Goal: Task Accomplishment & Management: Use online tool/utility

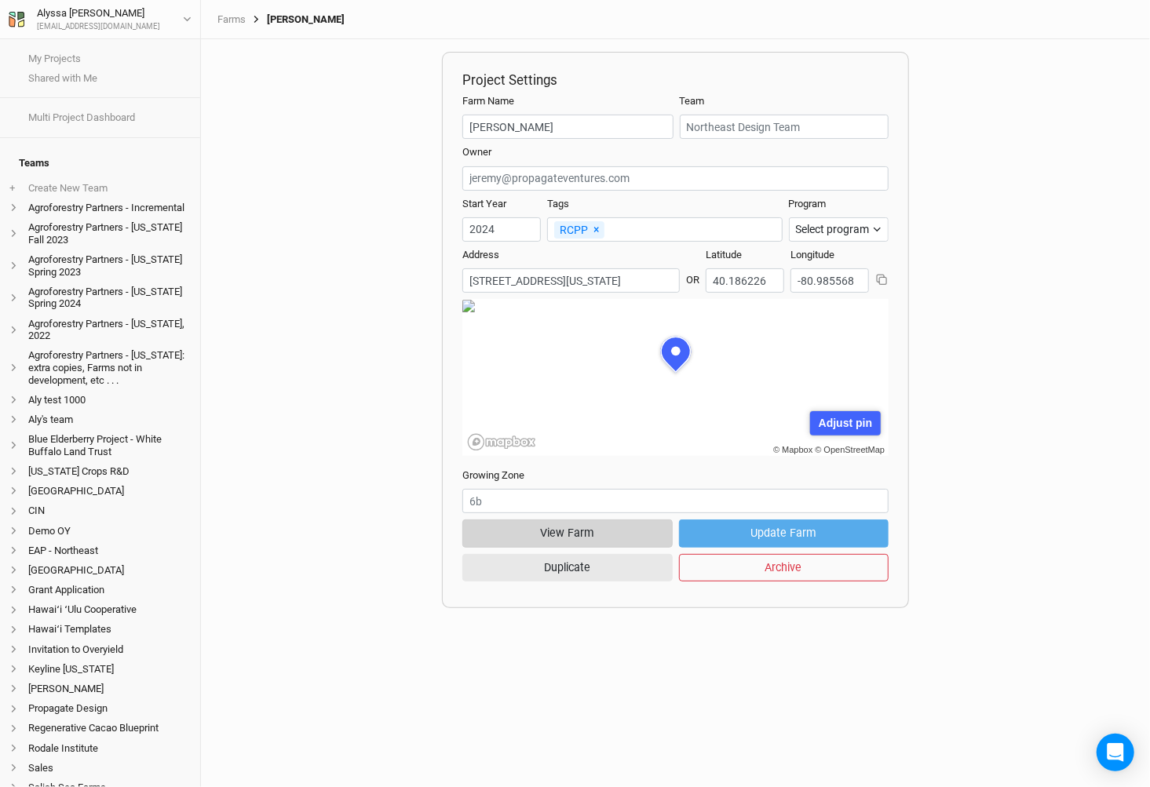
scroll to position [79, 213]
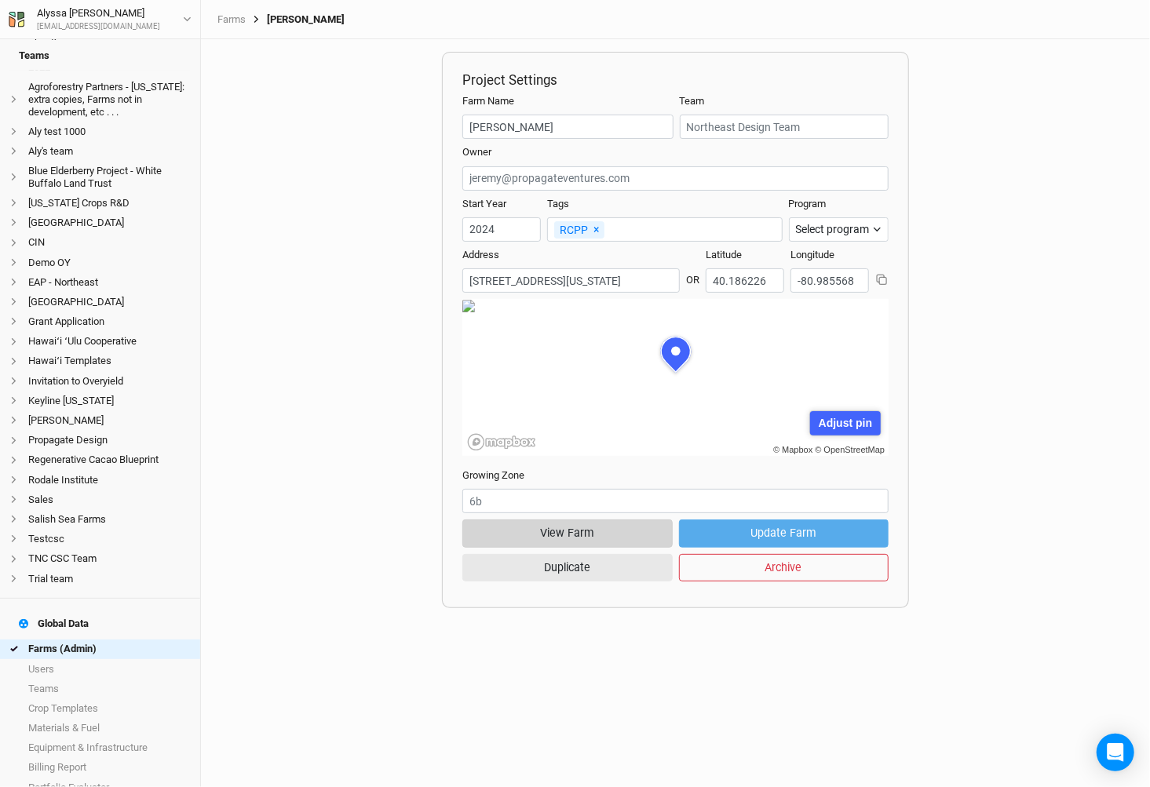
click at [562, 540] on button "View Farm" at bounding box center [567, 533] width 210 height 27
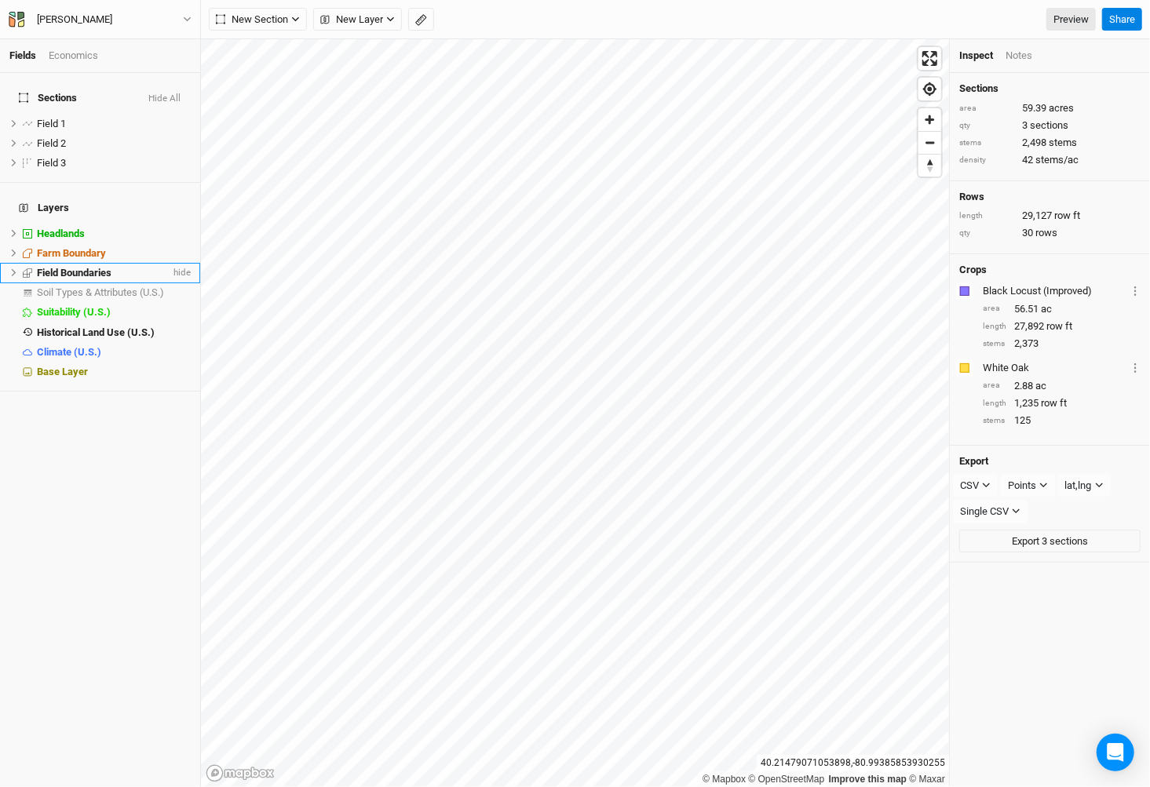
click at [93, 263] on li "Field Boundaries hide" at bounding box center [100, 273] width 200 height 20
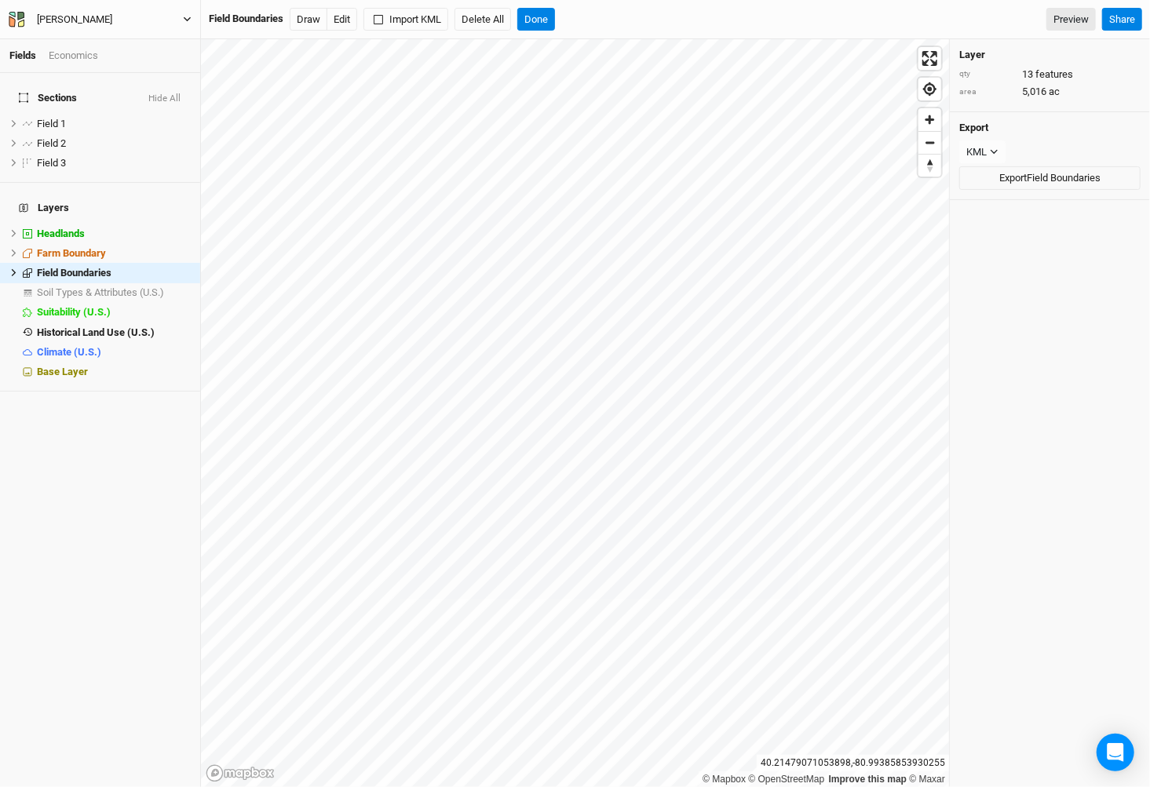
click at [144, 14] on button "[PERSON_NAME]" at bounding box center [100, 19] width 184 height 17
click at [166, 66] on button "Project Settings" at bounding box center [130, 64] width 124 height 20
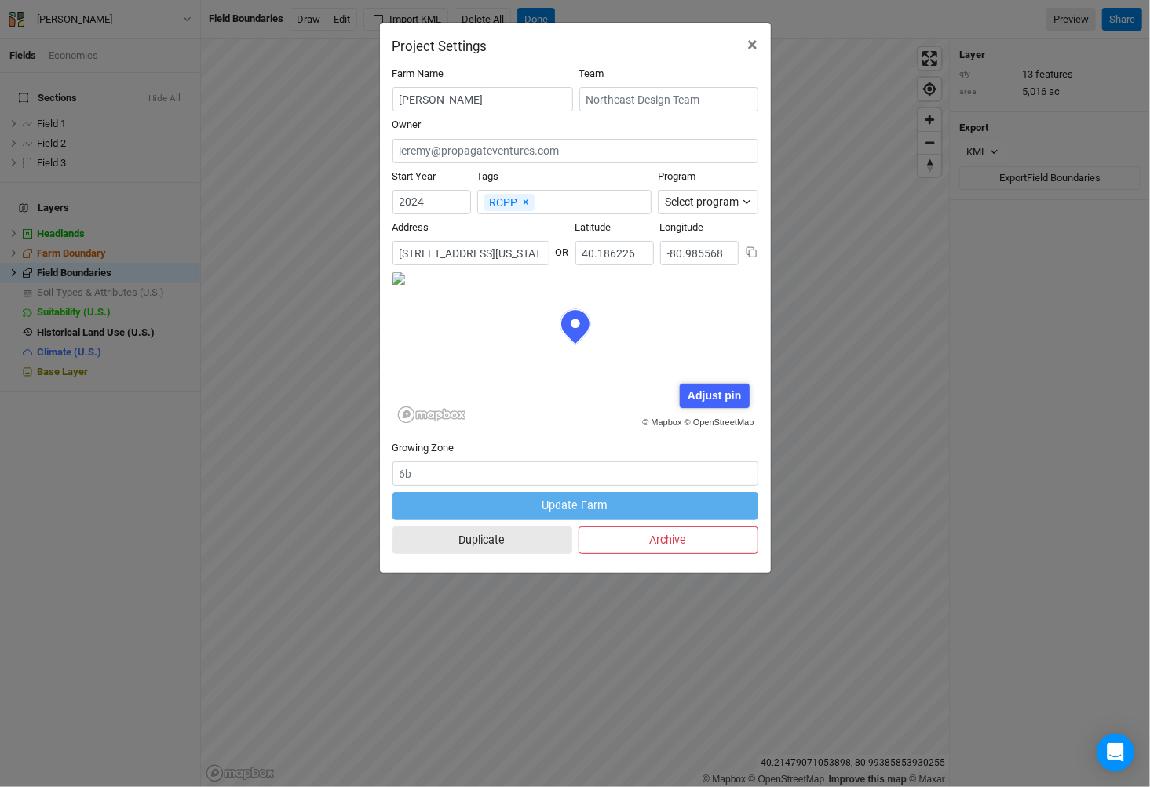
scroll to position [79, 183]
click at [533, 543] on button "Duplicate" at bounding box center [483, 540] width 180 height 27
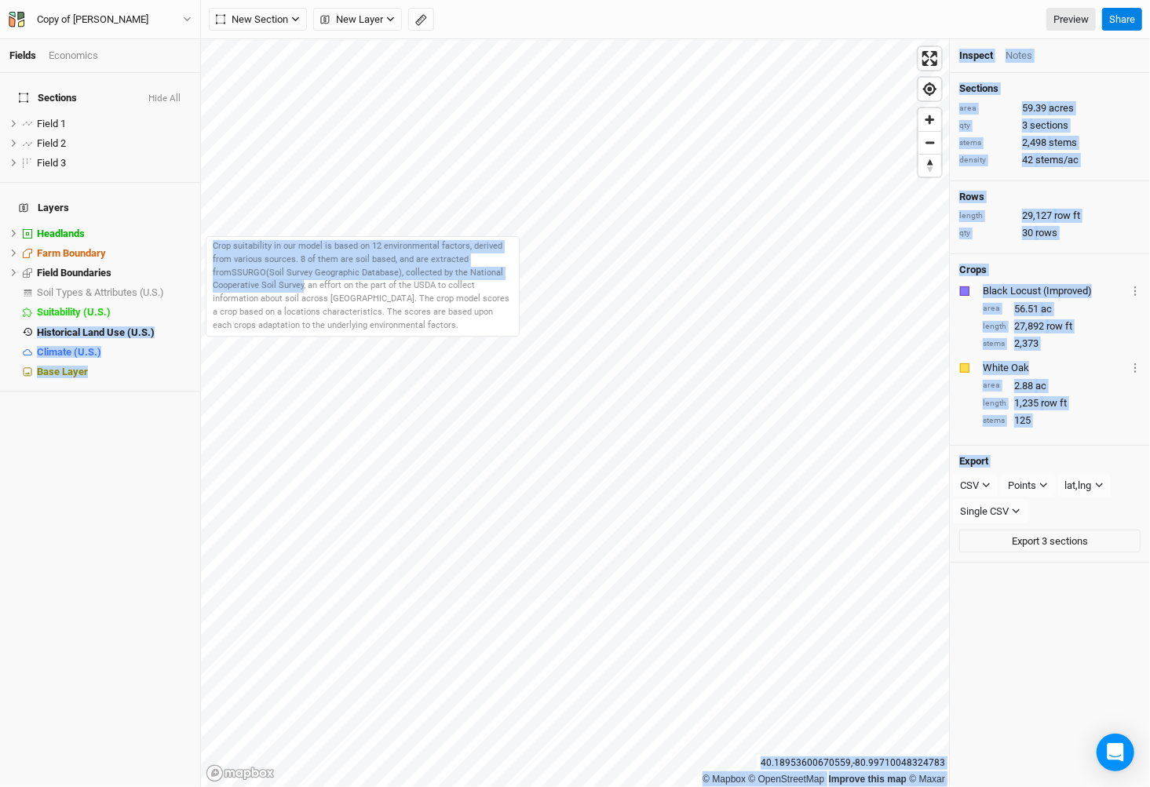
drag, startPoint x: 188, startPoint y: 298, endPoint x: 375, endPoint y: 290, distance: 187.8
click at [375, 290] on body "Fields Economics Sections Hide All Field 1 hide Field 2 hide Field 3 hide Layer…" at bounding box center [575, 393] width 1150 height 787
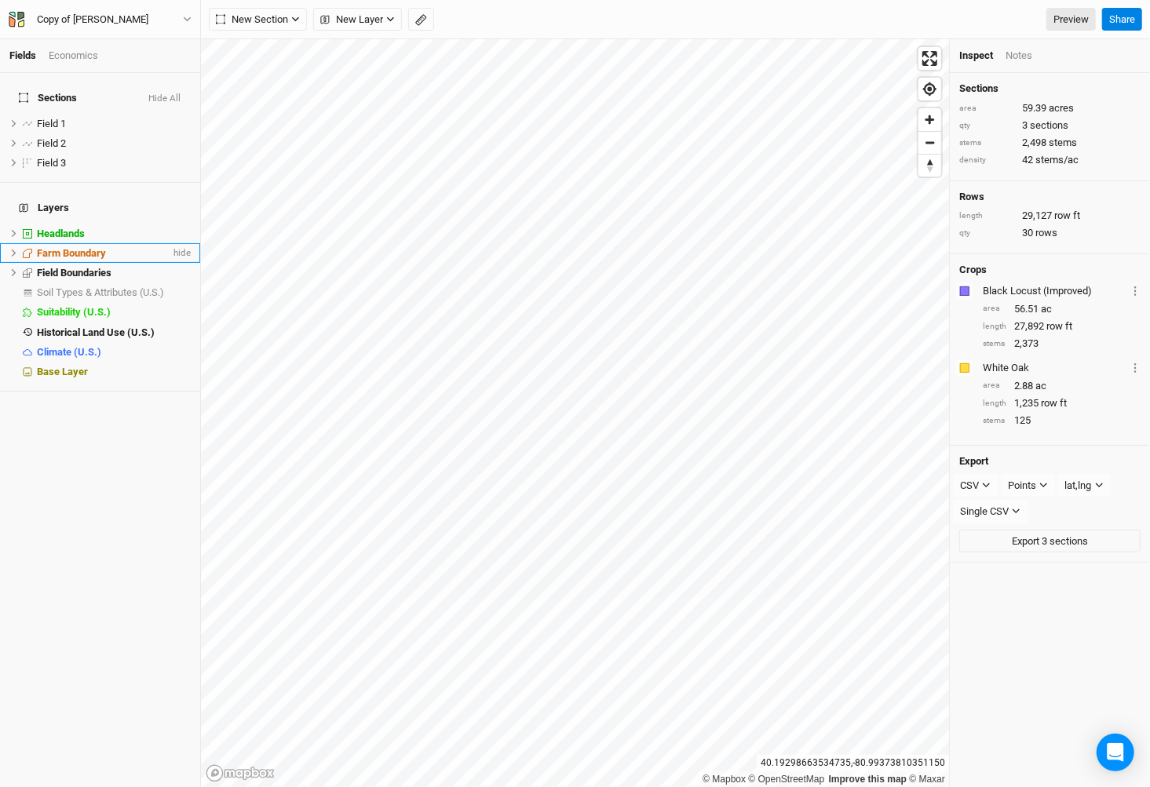
click at [82, 247] on span "Farm Boundary" at bounding box center [71, 253] width 69 height 12
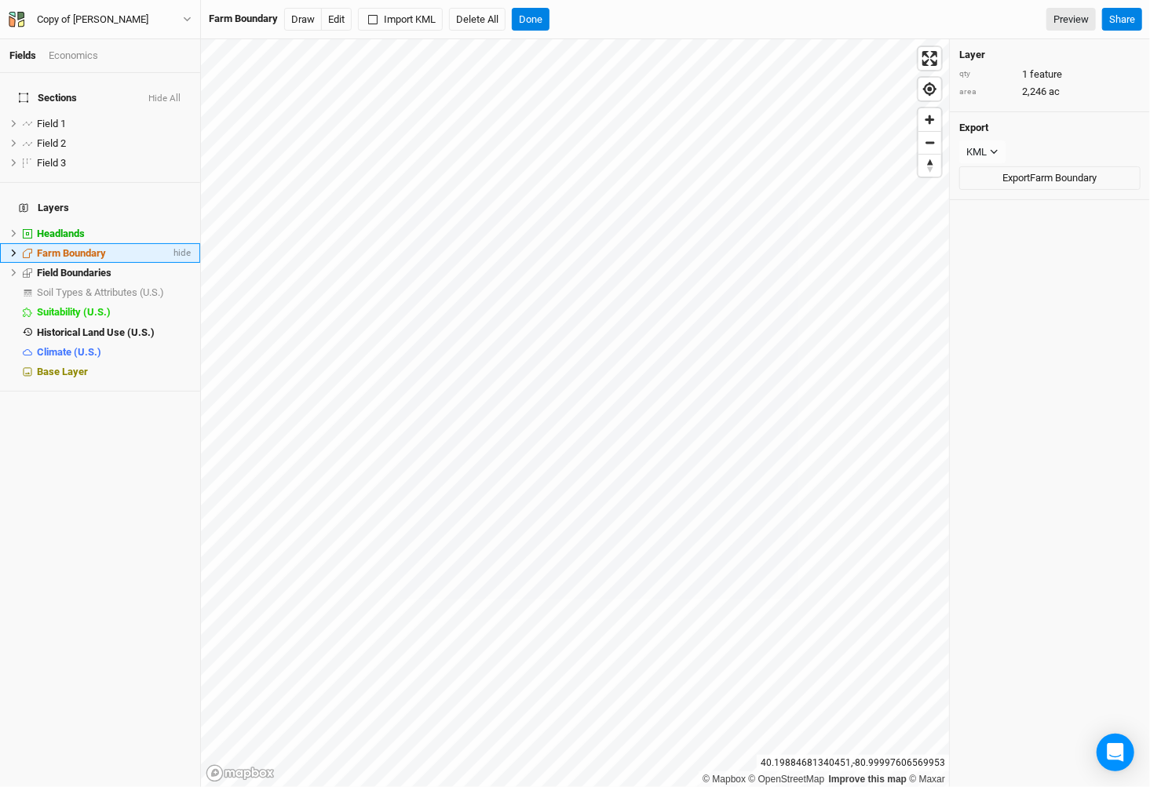
click at [13, 249] on icon at bounding box center [13, 253] width 9 height 9
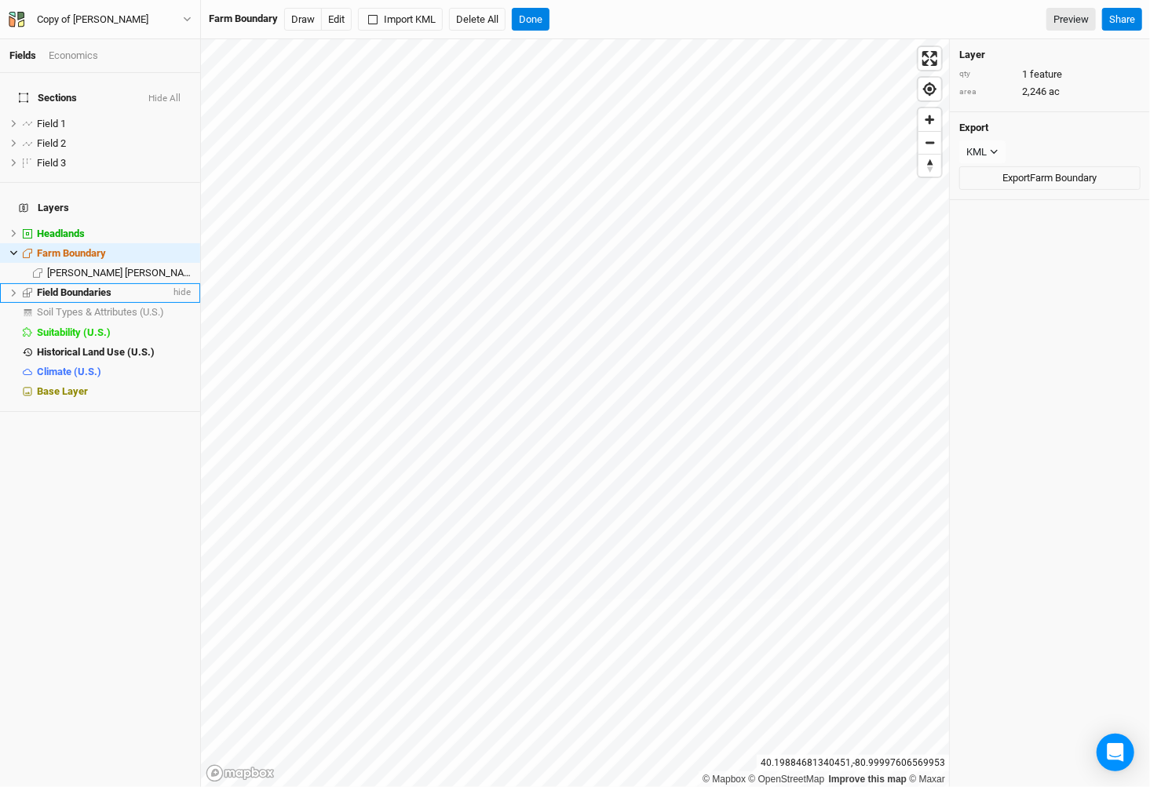
click at [108, 283] on li "Field Boundaries hide" at bounding box center [100, 293] width 200 height 20
click at [103, 267] on span "[PERSON_NAME] [PERSON_NAME]" at bounding box center [123, 273] width 153 height 12
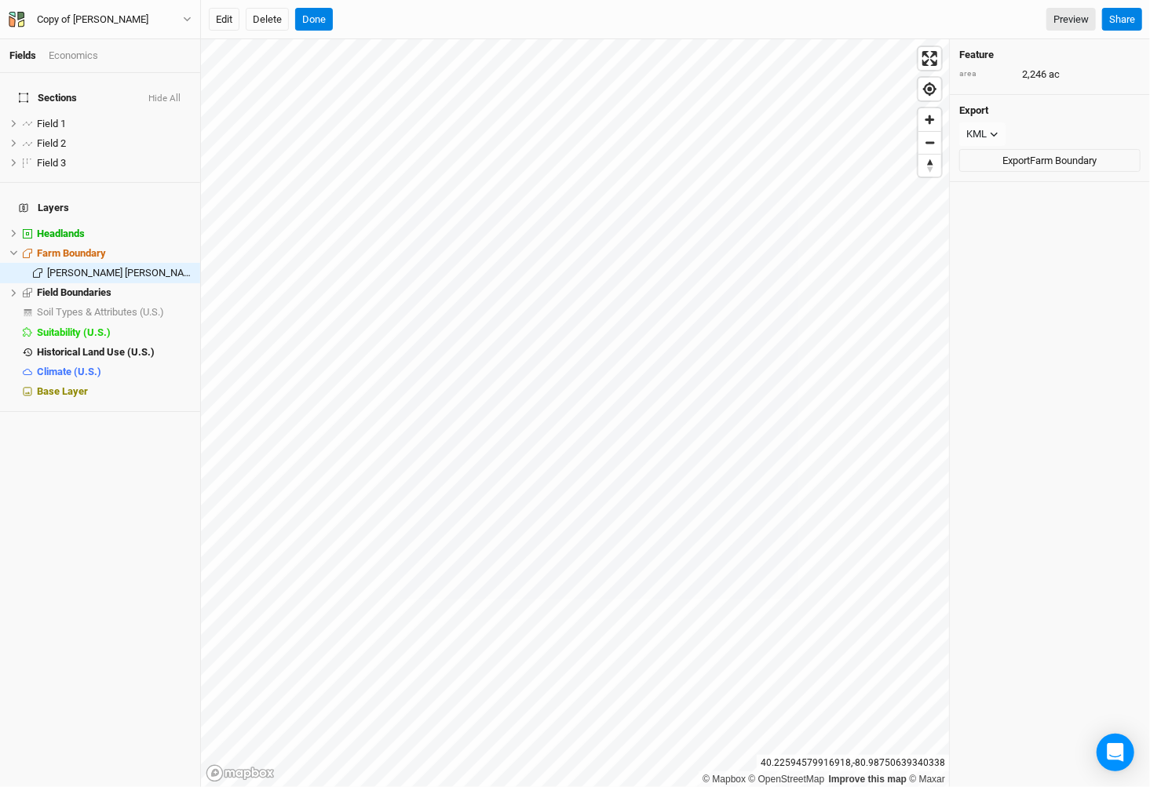
click at [371, 16] on div "Fields Economics Sections Hide All Field 1 hide Field 2 hide Field 3 hide Layer…" at bounding box center [575, 393] width 1150 height 787
click at [94, 287] on span "Field Boundaries" at bounding box center [74, 293] width 75 height 12
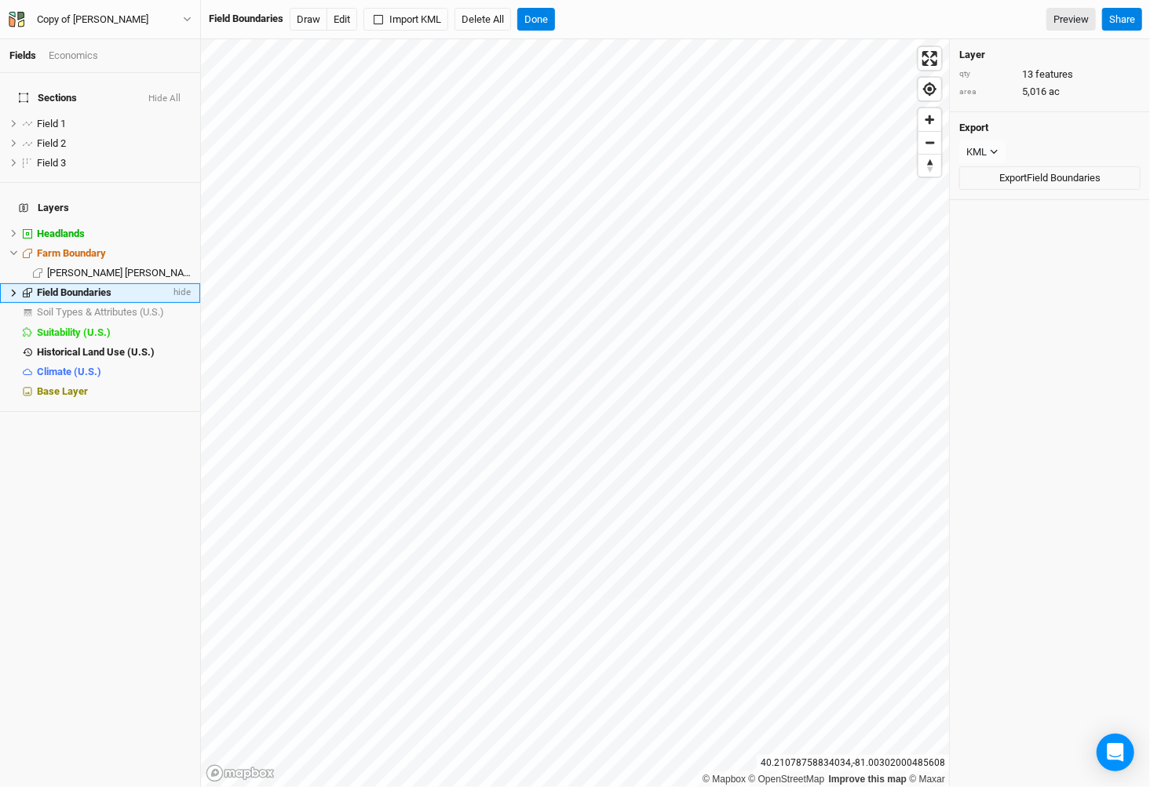
click at [11, 289] on icon at bounding box center [13, 293] width 9 height 9
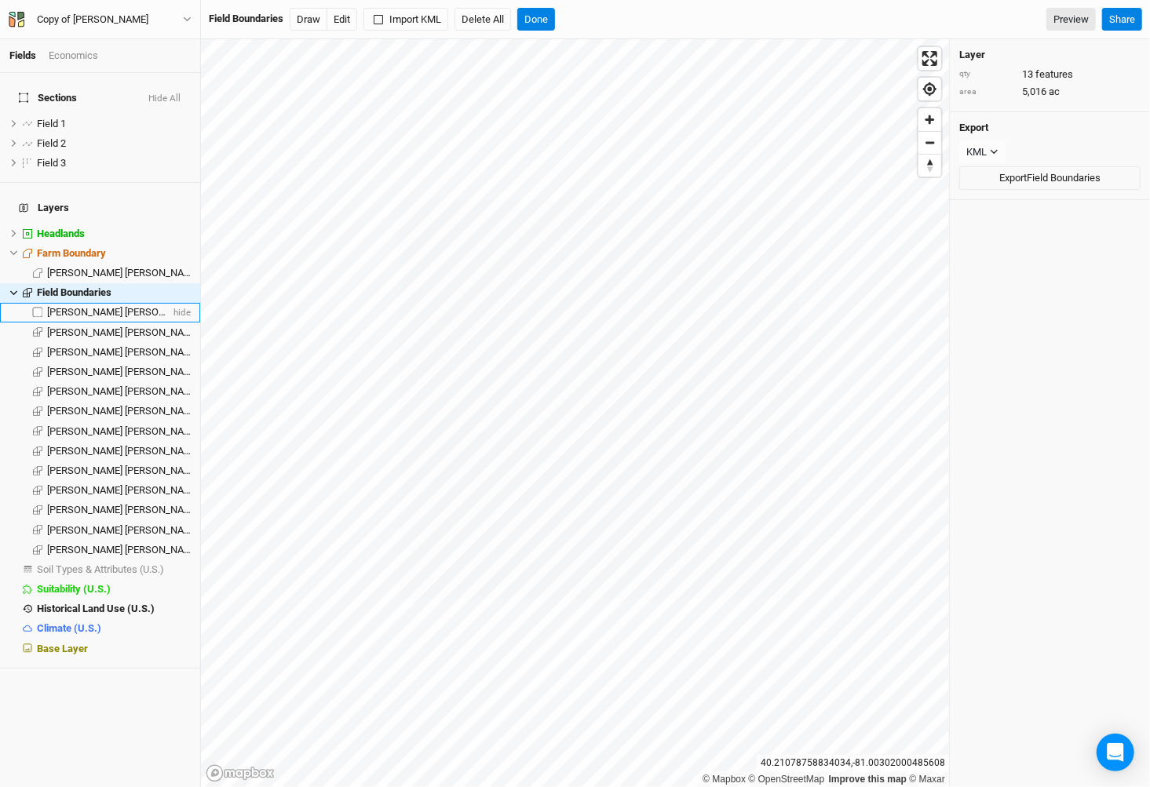
click at [58, 306] on span "[PERSON_NAME] [PERSON_NAME]" at bounding box center [123, 312] width 153 height 12
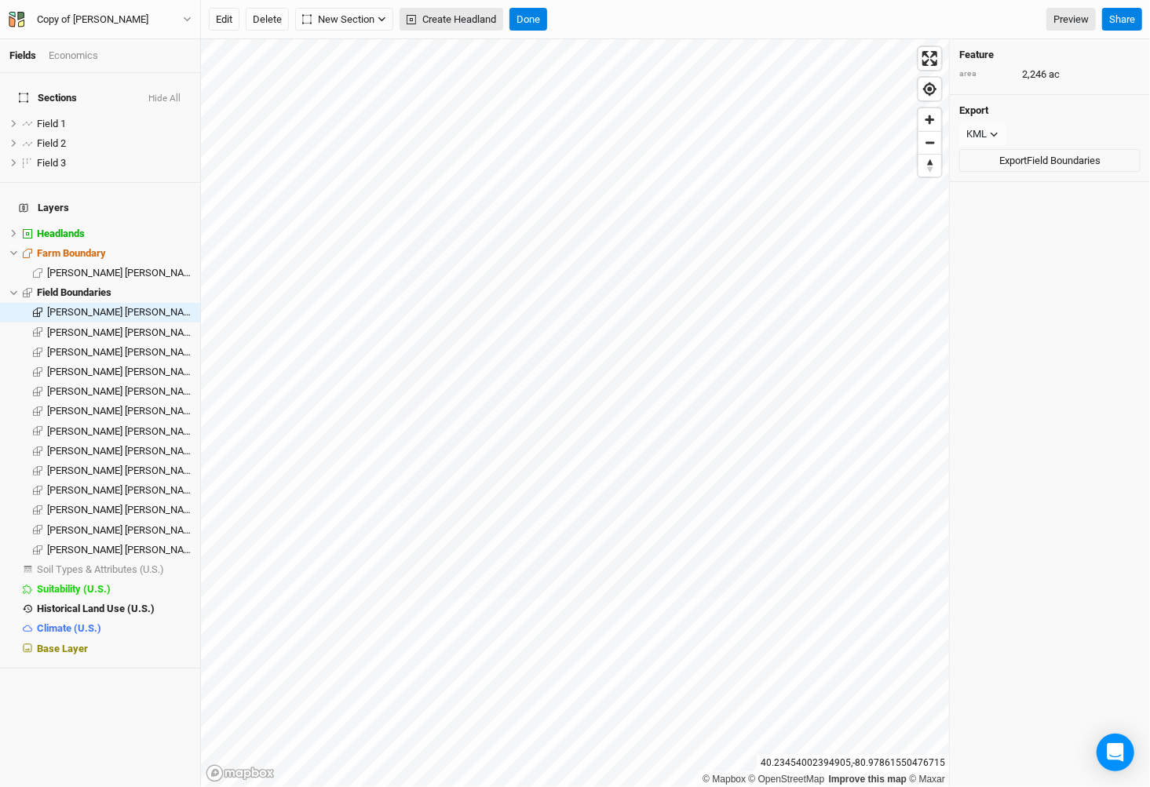
click at [462, 18] on button "Create Headland" at bounding box center [452, 20] width 104 height 24
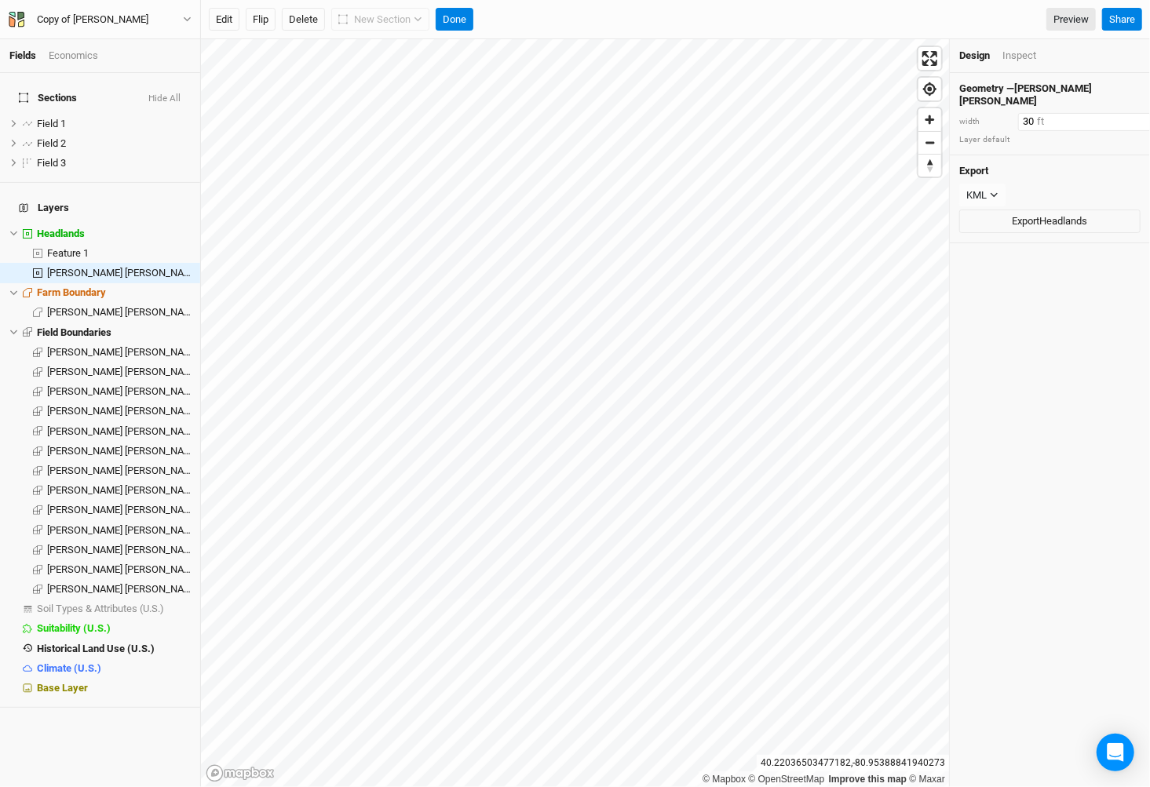
click at [1049, 113] on input "30" at bounding box center [1086, 121] width 137 height 17
click at [1028, 113] on input "30" at bounding box center [1086, 121] width 137 height 17
click at [1040, 114] on input "500" at bounding box center [1086, 121] width 137 height 17
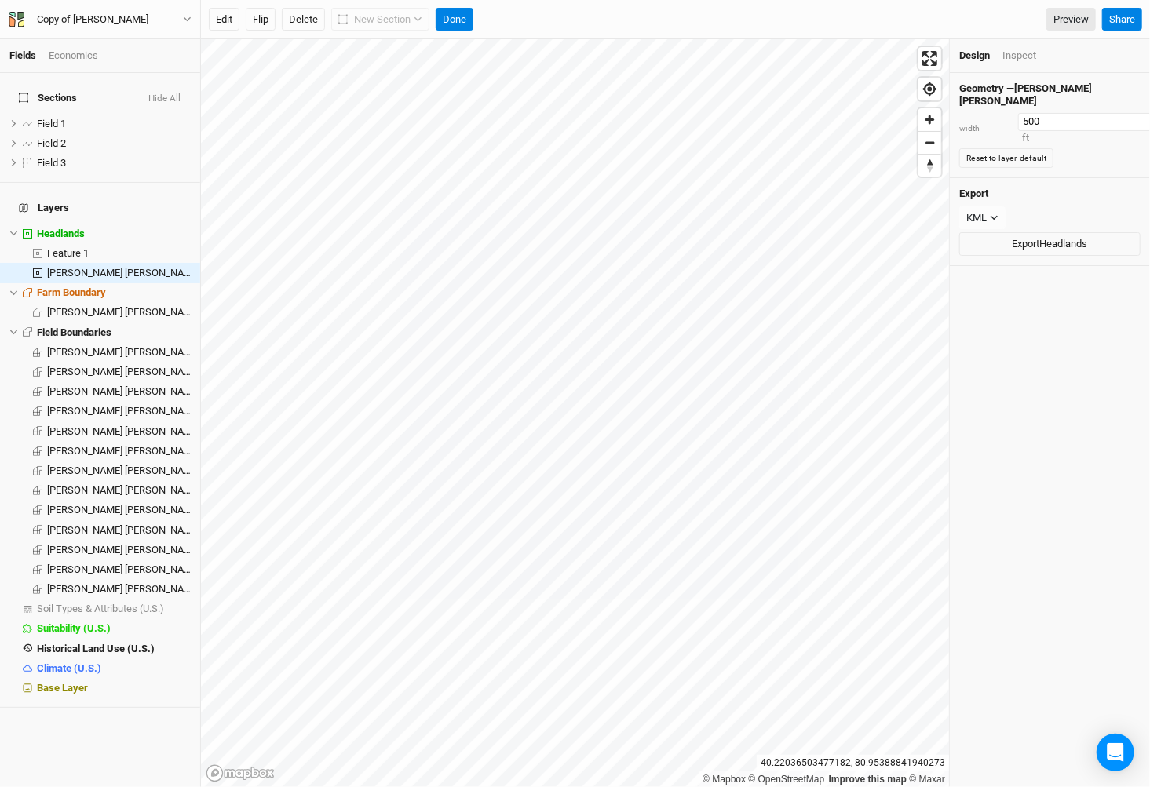
click at [1040, 114] on input "500" at bounding box center [1086, 121] width 137 height 17
click at [471, 21] on button "Done" at bounding box center [455, 20] width 38 height 24
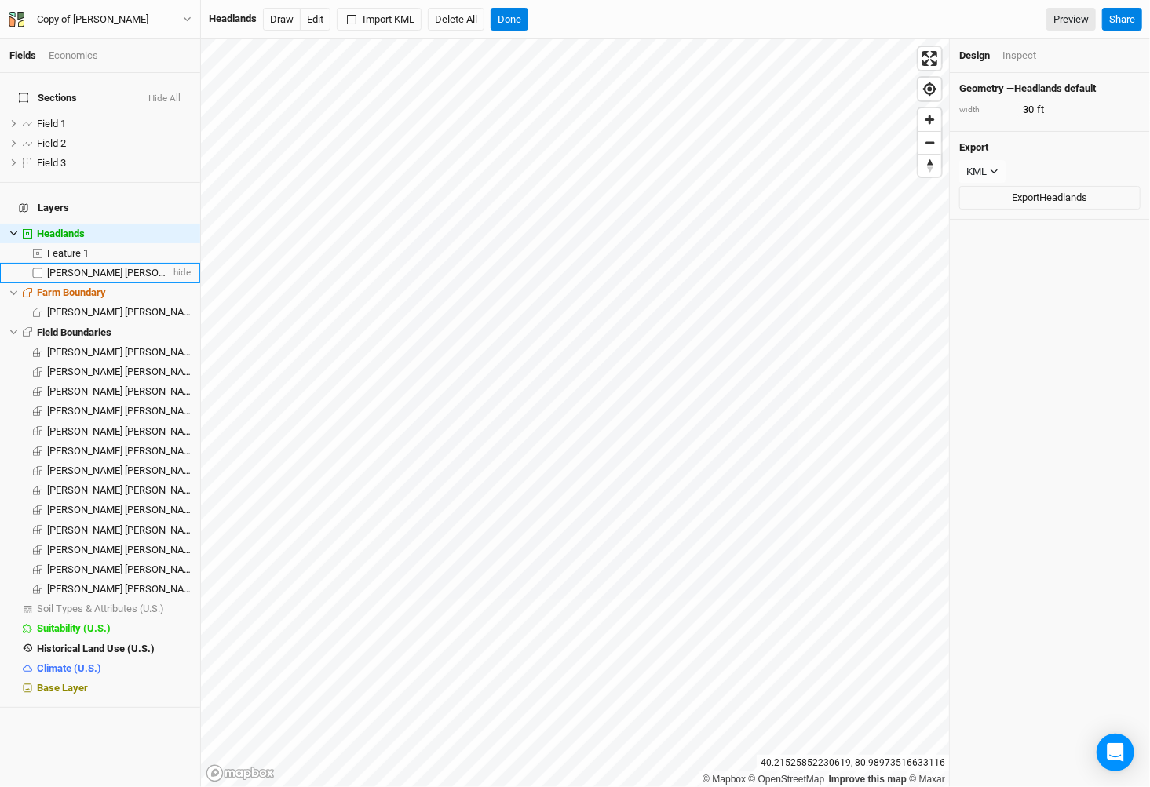
click at [89, 267] on span "[PERSON_NAME] [PERSON_NAME]" at bounding box center [123, 273] width 153 height 12
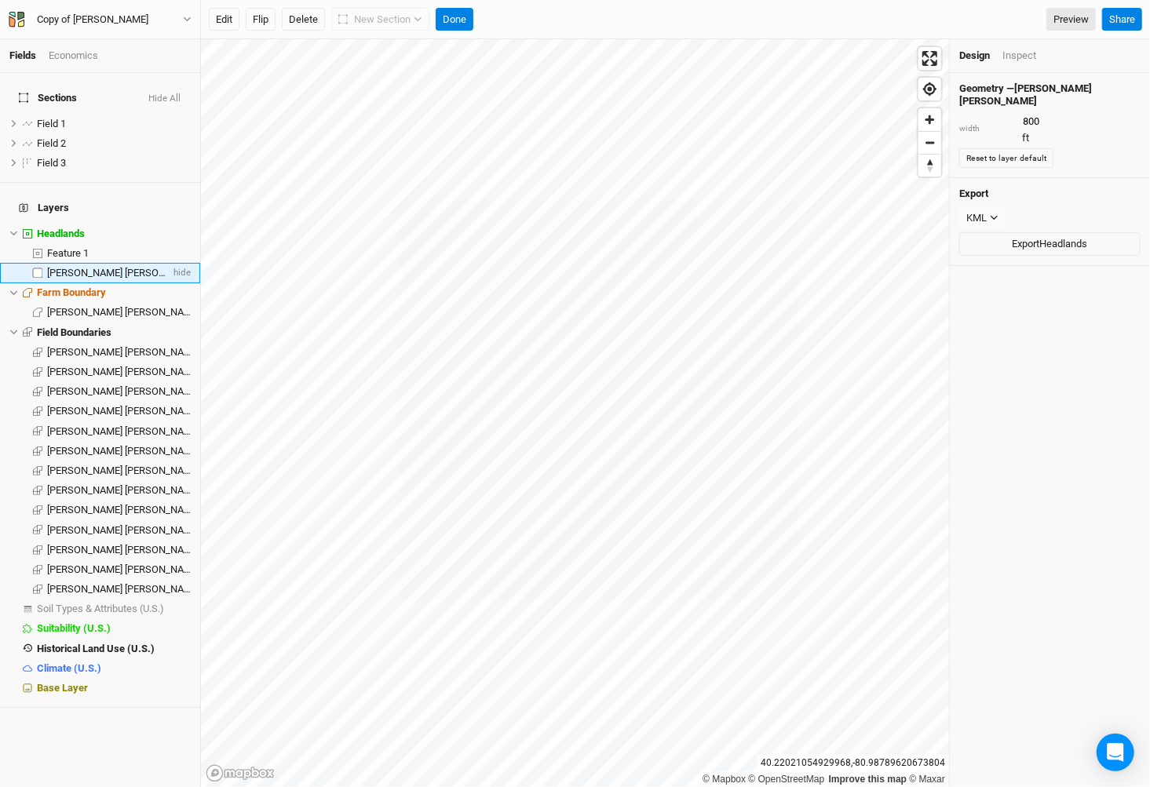
click at [116, 267] on span "[PERSON_NAME] [PERSON_NAME]" at bounding box center [123, 273] width 153 height 12
click at [111, 247] on div "Feature 1" at bounding box center [108, 253] width 123 height 13
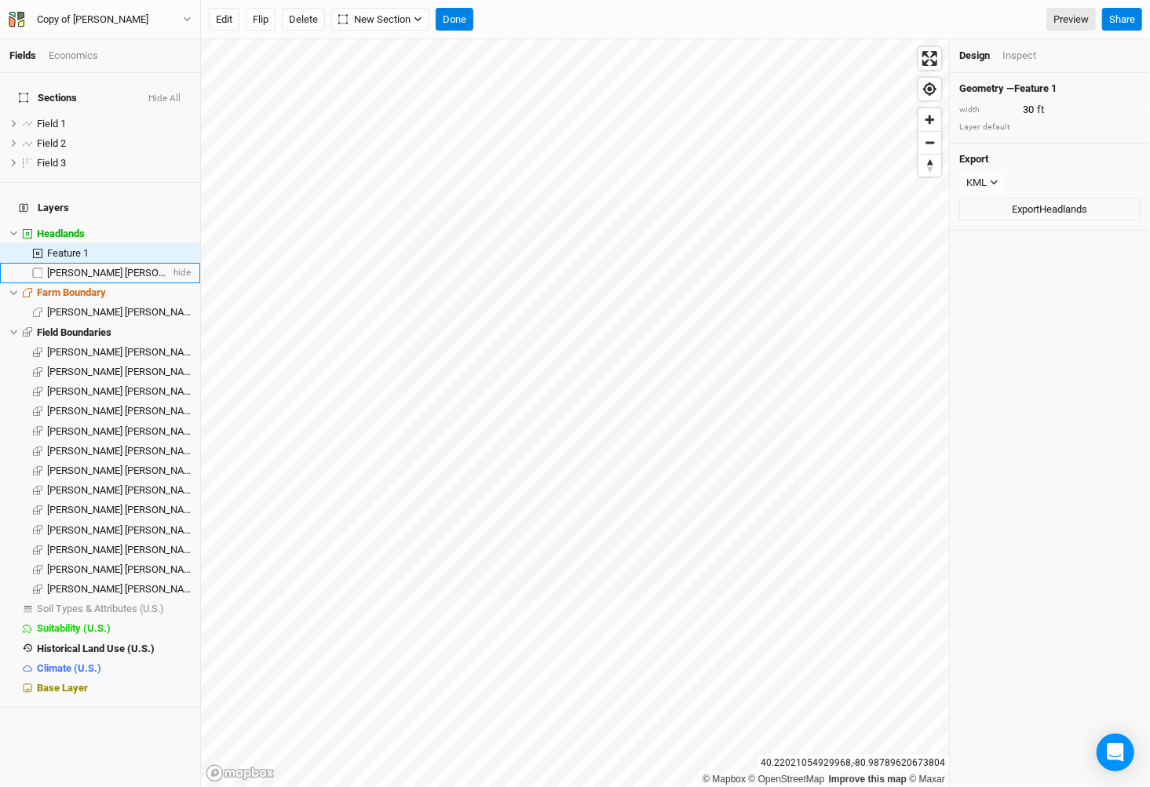
click at [101, 263] on li "[PERSON_NAME] R [PERSON_NAME]" at bounding box center [100, 273] width 200 height 20
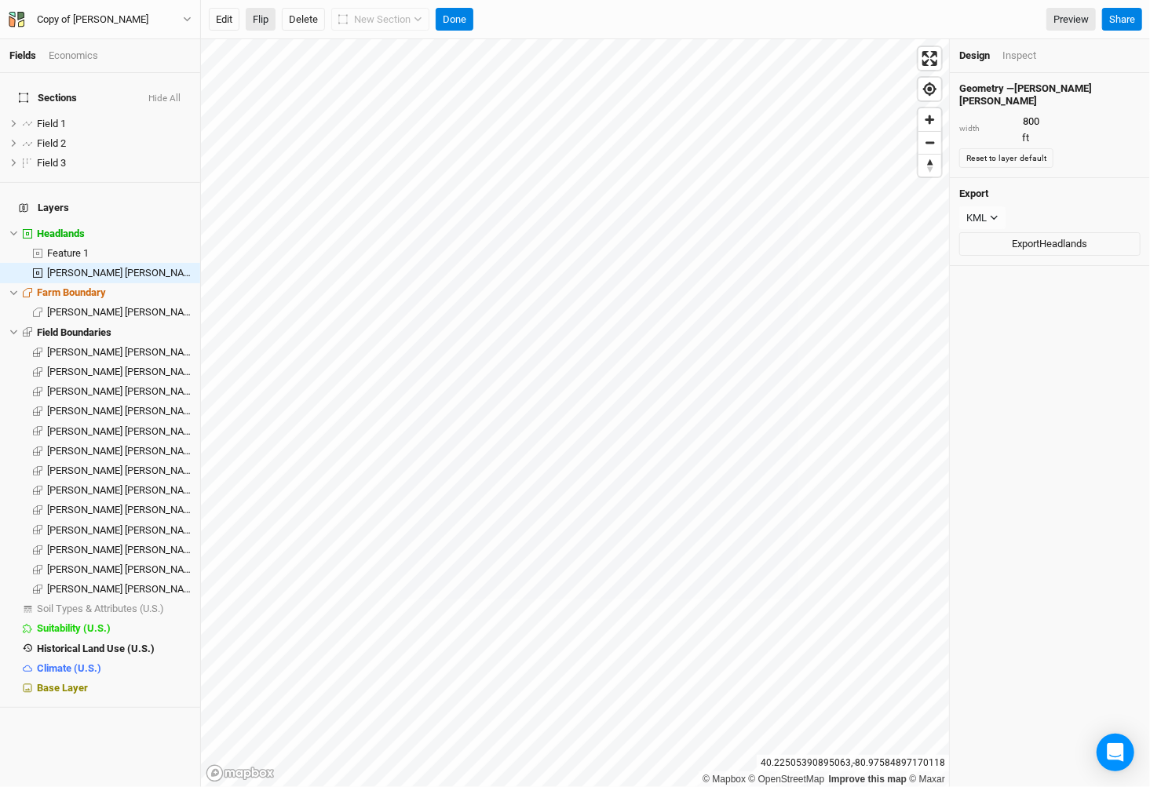
click at [262, 24] on button "Flip" at bounding box center [261, 20] width 30 height 24
click at [461, 20] on button "Done" at bounding box center [455, 20] width 38 height 24
click at [63, 247] on span "Feature 1" at bounding box center [68, 253] width 42 height 12
click at [462, 24] on button "Done" at bounding box center [455, 20] width 38 height 24
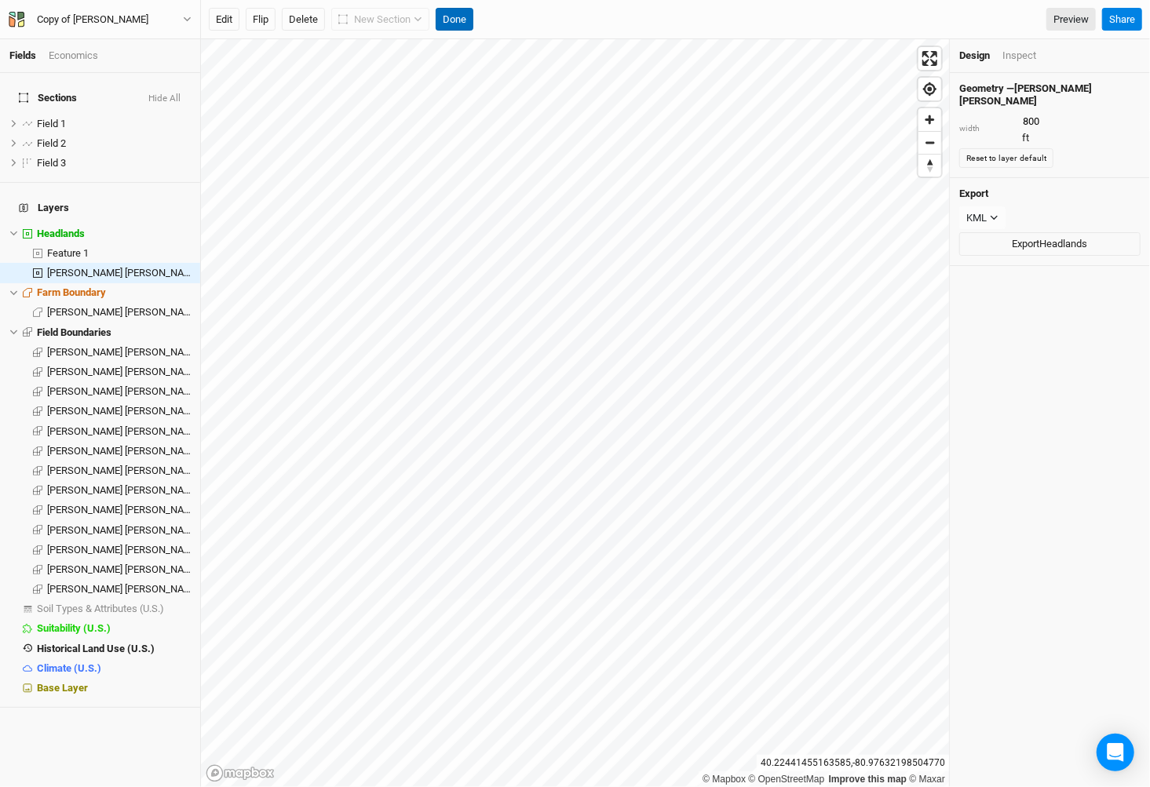
click at [461, 27] on button "Done" at bounding box center [455, 20] width 38 height 24
type input "30"
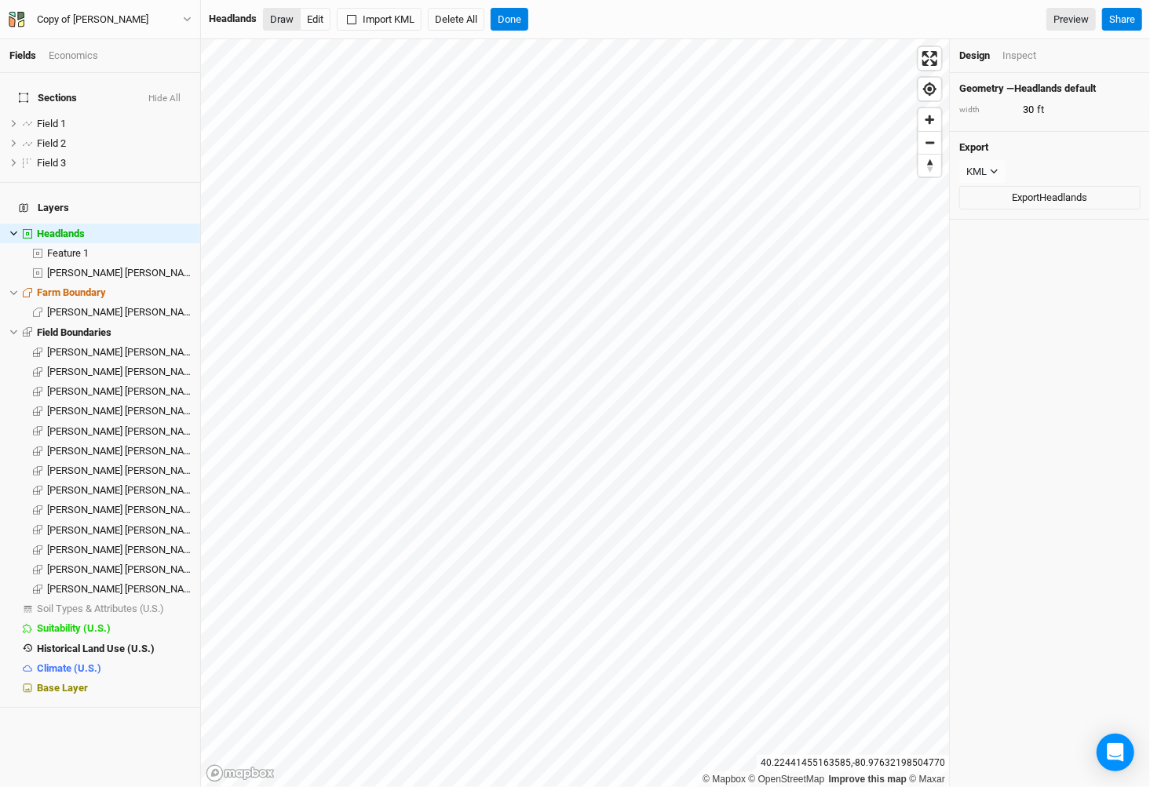
click at [279, 22] on button "Draw" at bounding box center [282, 20] width 38 height 24
click at [510, 21] on button "Done" at bounding box center [510, 20] width 38 height 24
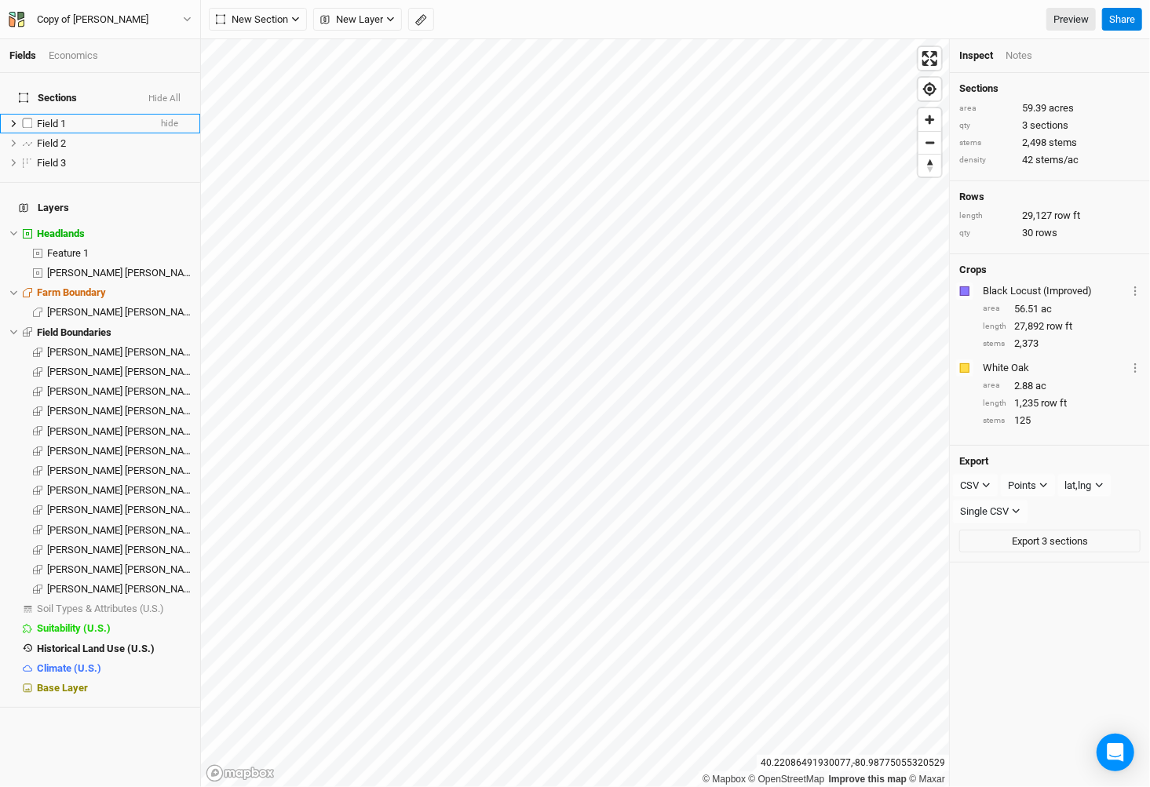
click at [77, 118] on div "Field 1" at bounding box center [92, 124] width 111 height 13
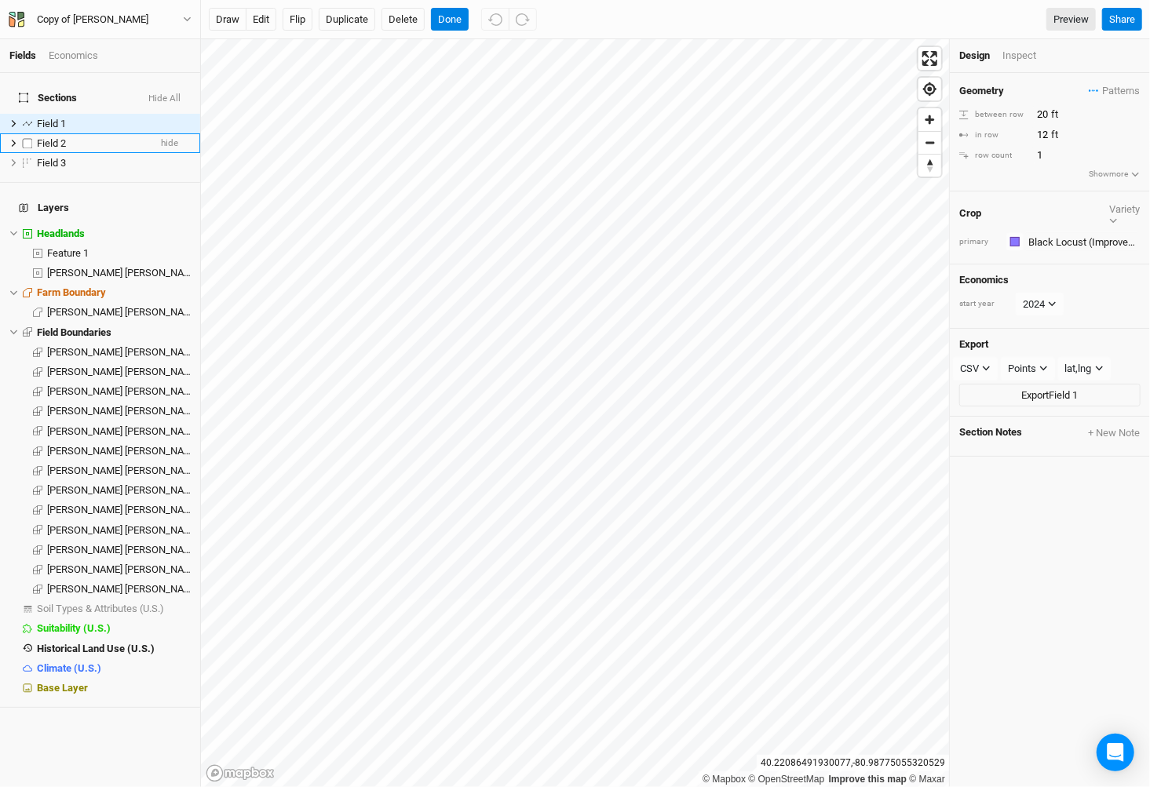
click at [77, 137] on div "Field 2" at bounding box center [92, 143] width 111 height 13
click at [75, 157] on div "Field 3" at bounding box center [92, 163] width 111 height 13
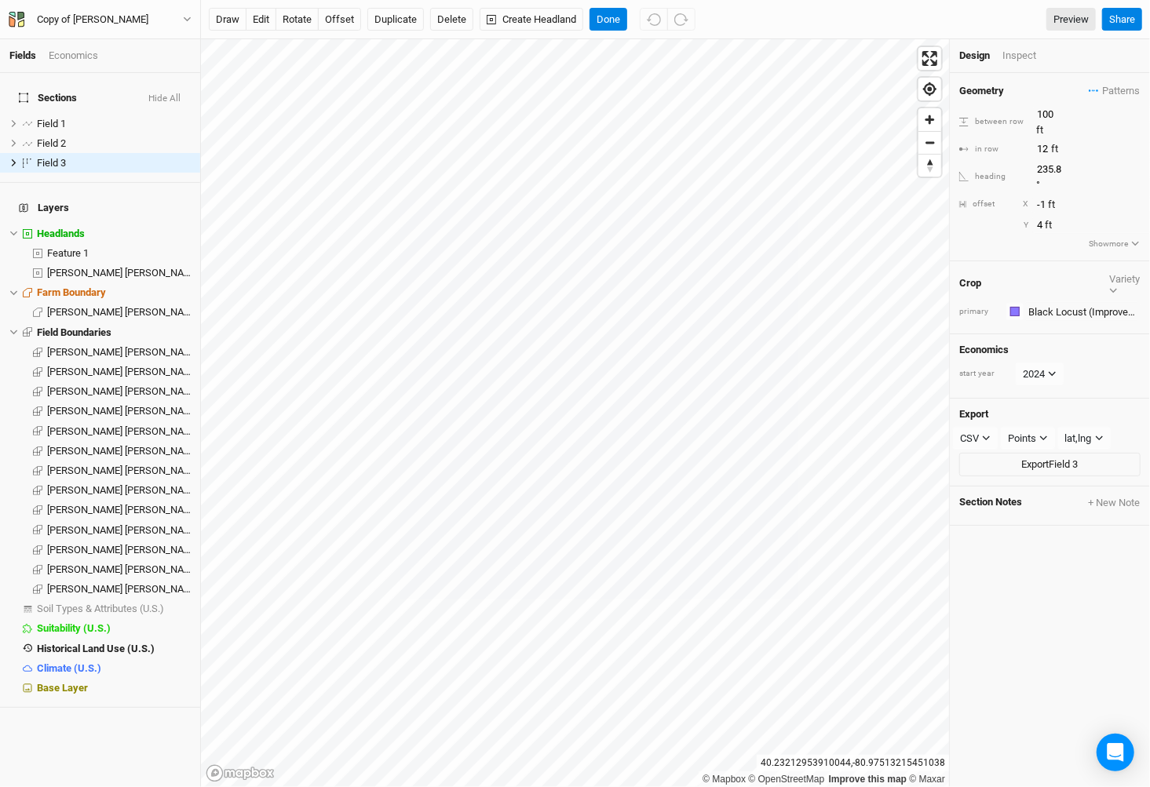
click at [616, 31] on div "draw edit rotate offset Duplicate Delete Create Headland Done Preview Share" at bounding box center [675, 19] width 949 height 39
click at [610, 27] on button "Done" at bounding box center [609, 20] width 38 height 24
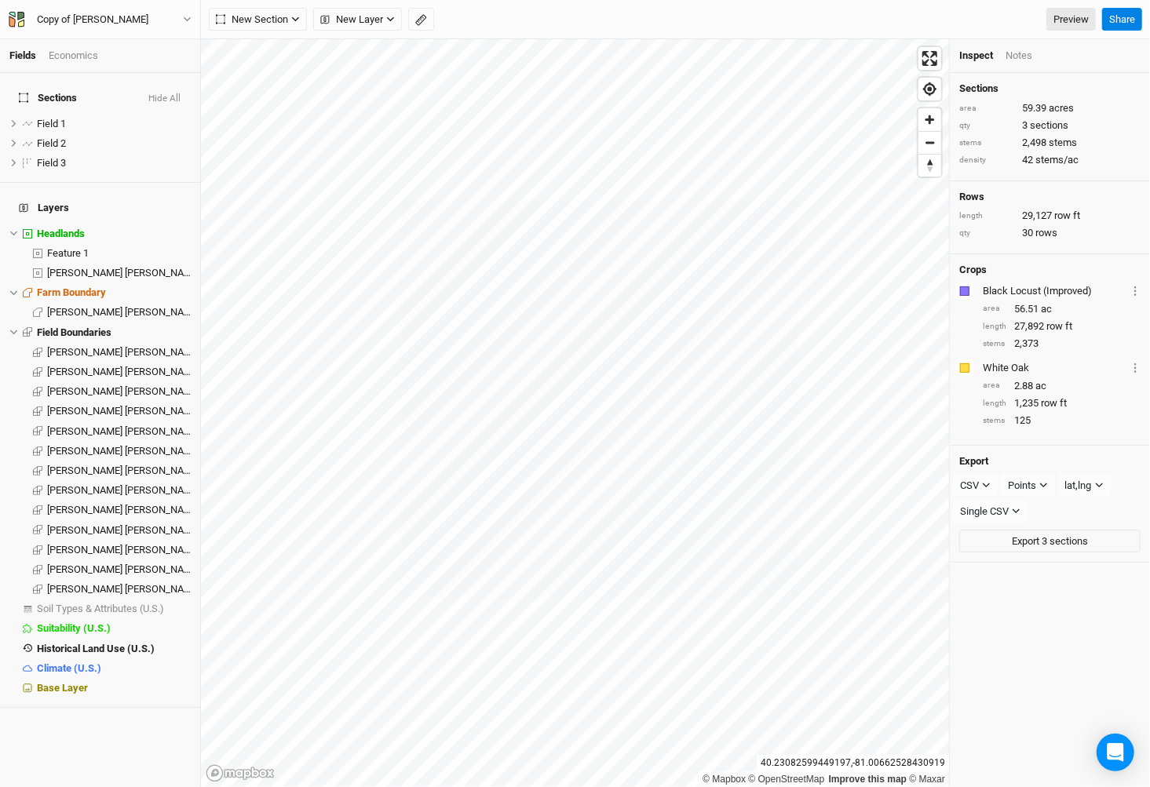
click at [276, 31] on div "New Section Grid Line Keyline Beta Upload New Layer Custom Contours Roads Utili…" at bounding box center [675, 19] width 949 height 39
click at [272, 20] on span "New Section" at bounding box center [252, 20] width 72 height 16
click at [274, 43] on button "Grid" at bounding box center [272, 51] width 124 height 24
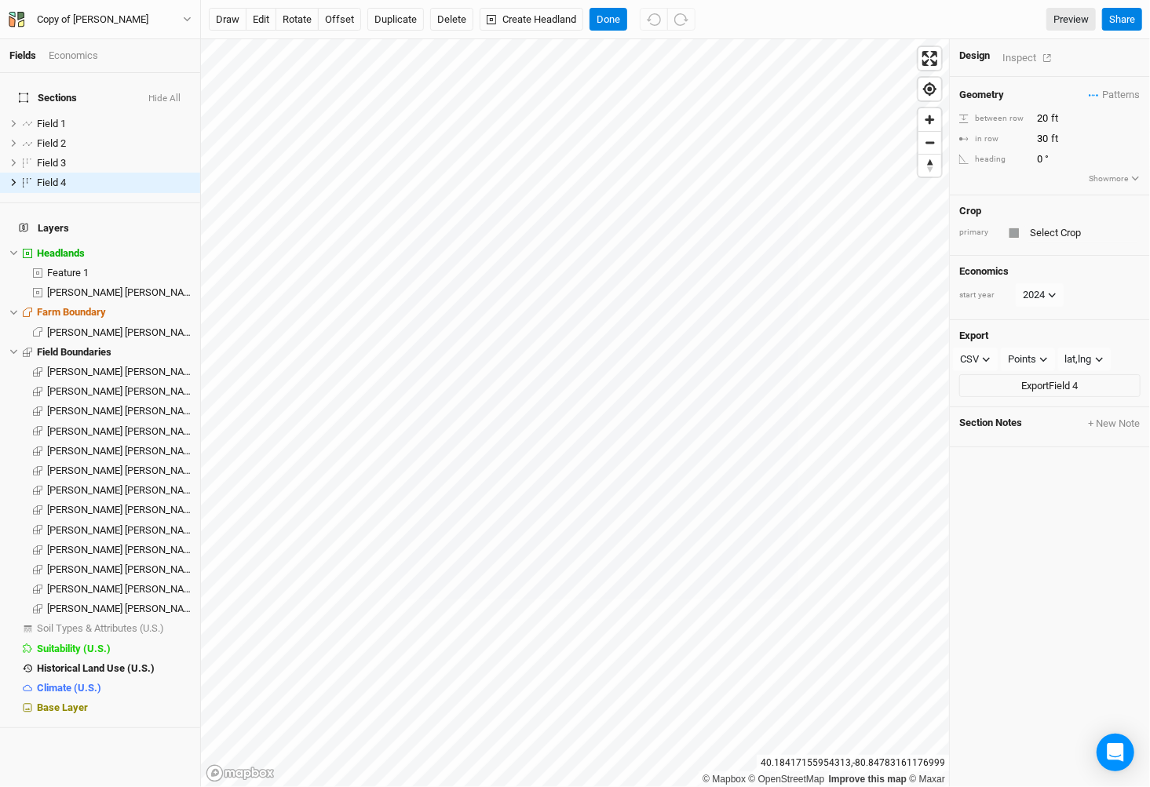
click at [1024, 47] on div "Design Inspect" at bounding box center [1050, 58] width 200 height 38
click at [1025, 50] on div "Inspect" at bounding box center [1031, 58] width 56 height 18
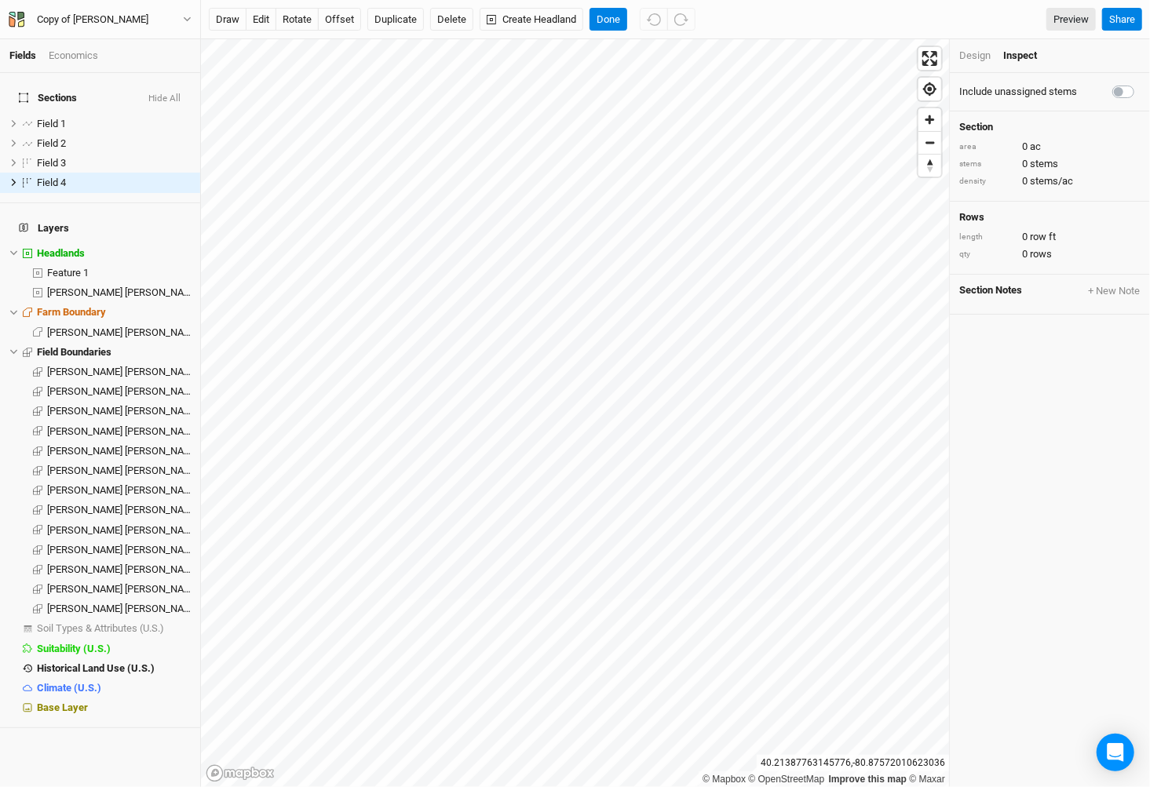
click at [974, 49] on div "Design" at bounding box center [974, 56] width 31 height 14
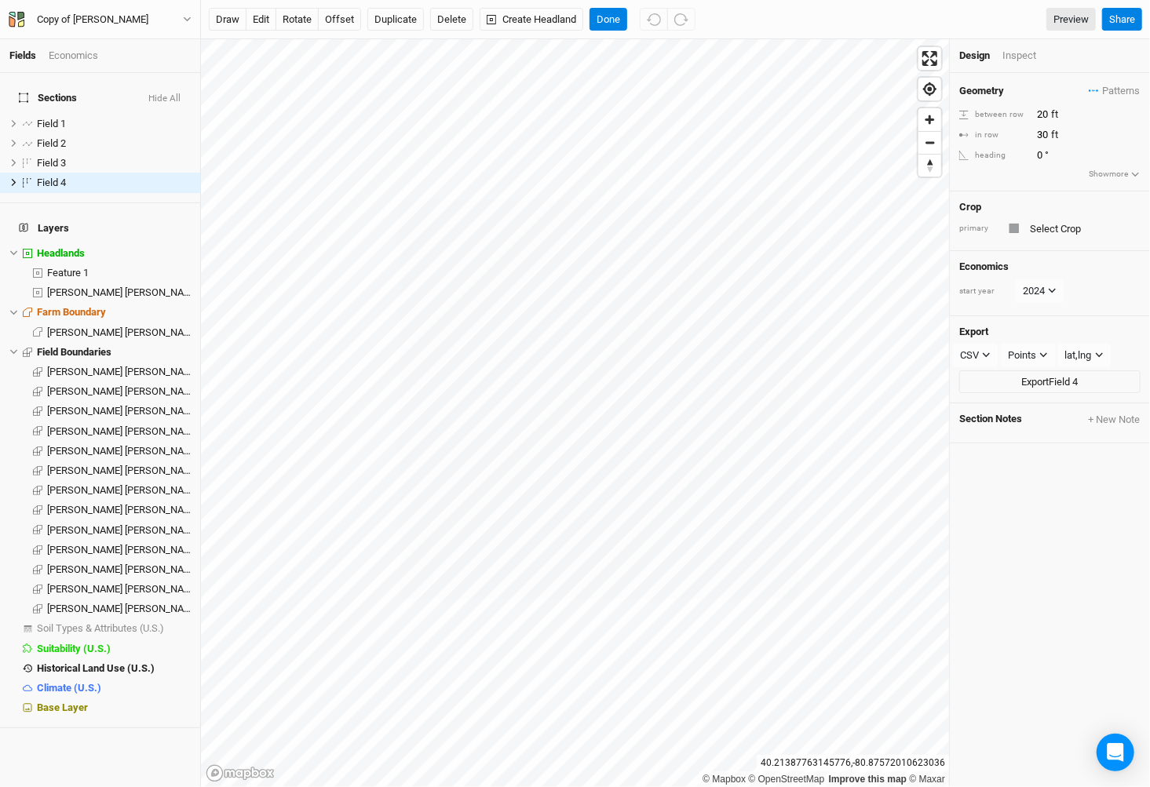
click at [1083, 214] on div "Crop primary" at bounding box center [1050, 222] width 200 height 60
click at [1083, 223] on input "text" at bounding box center [1082, 228] width 115 height 19
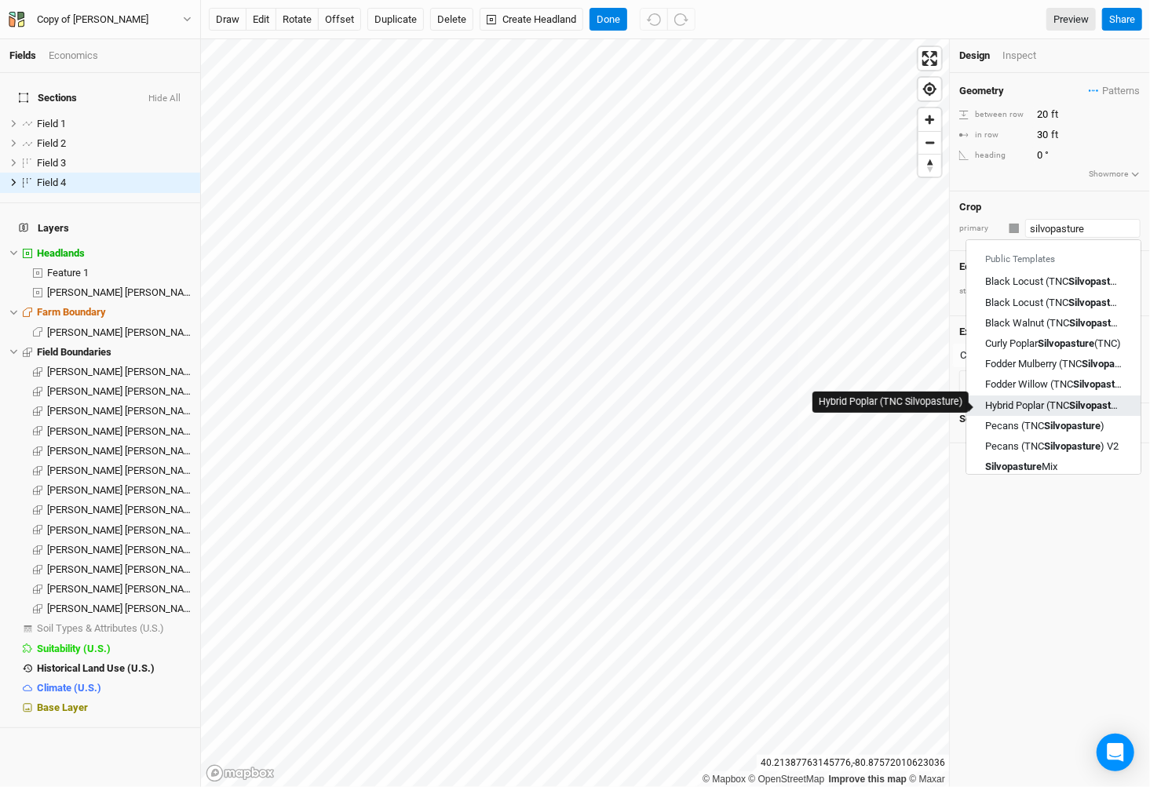
scroll to position [42, 0]
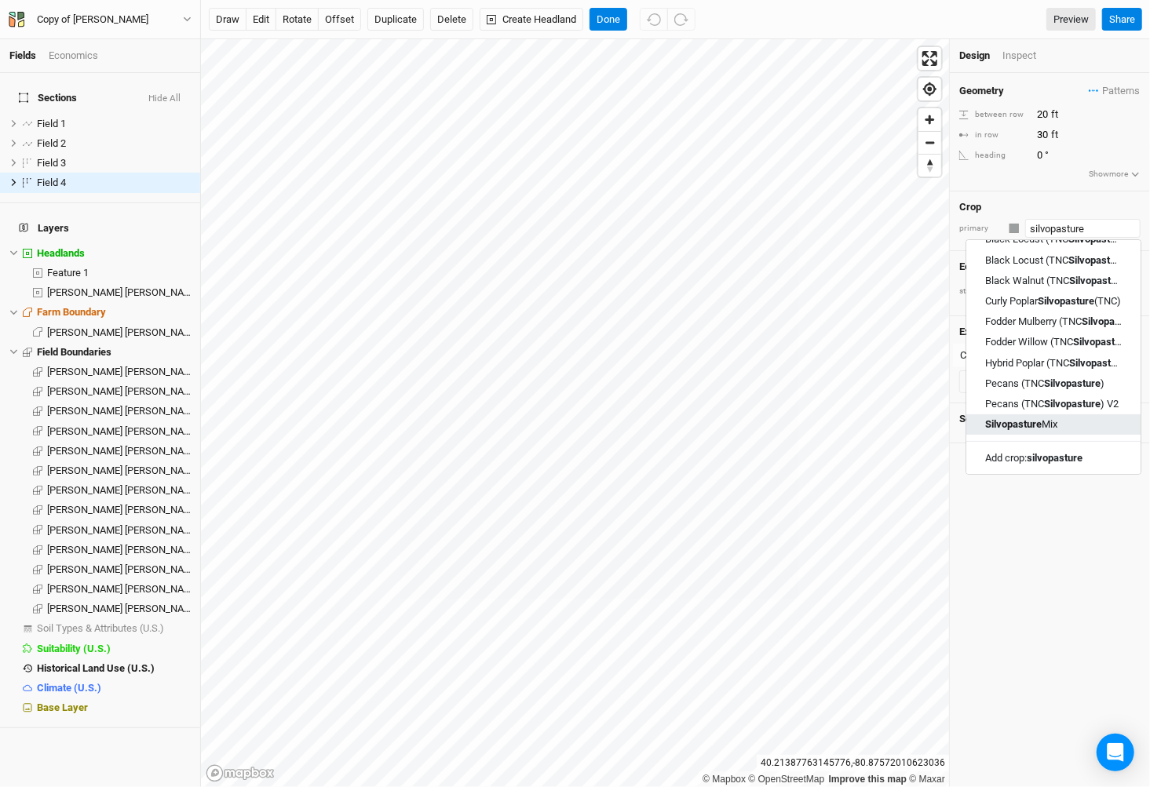
click at [1080, 419] on div "Silvopasture Mix" at bounding box center [1053, 425] width 137 height 14
type input "Silvopasture Mix"
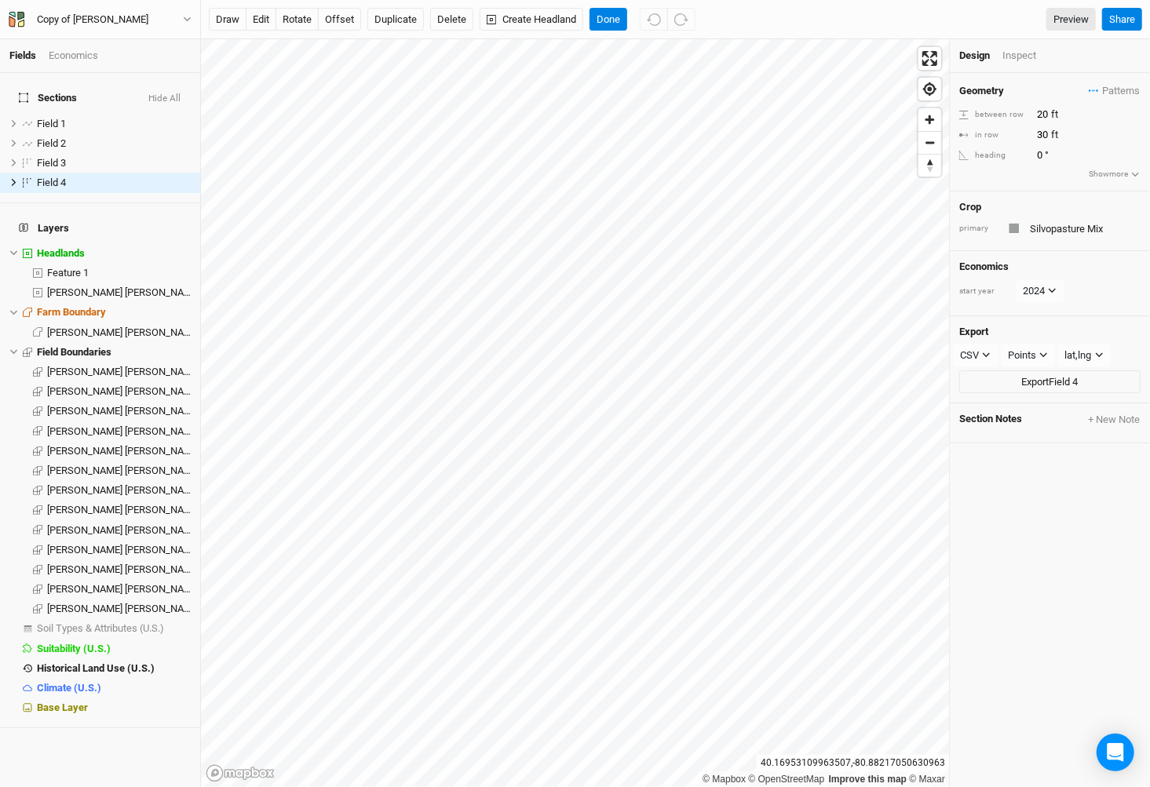
type input "40"
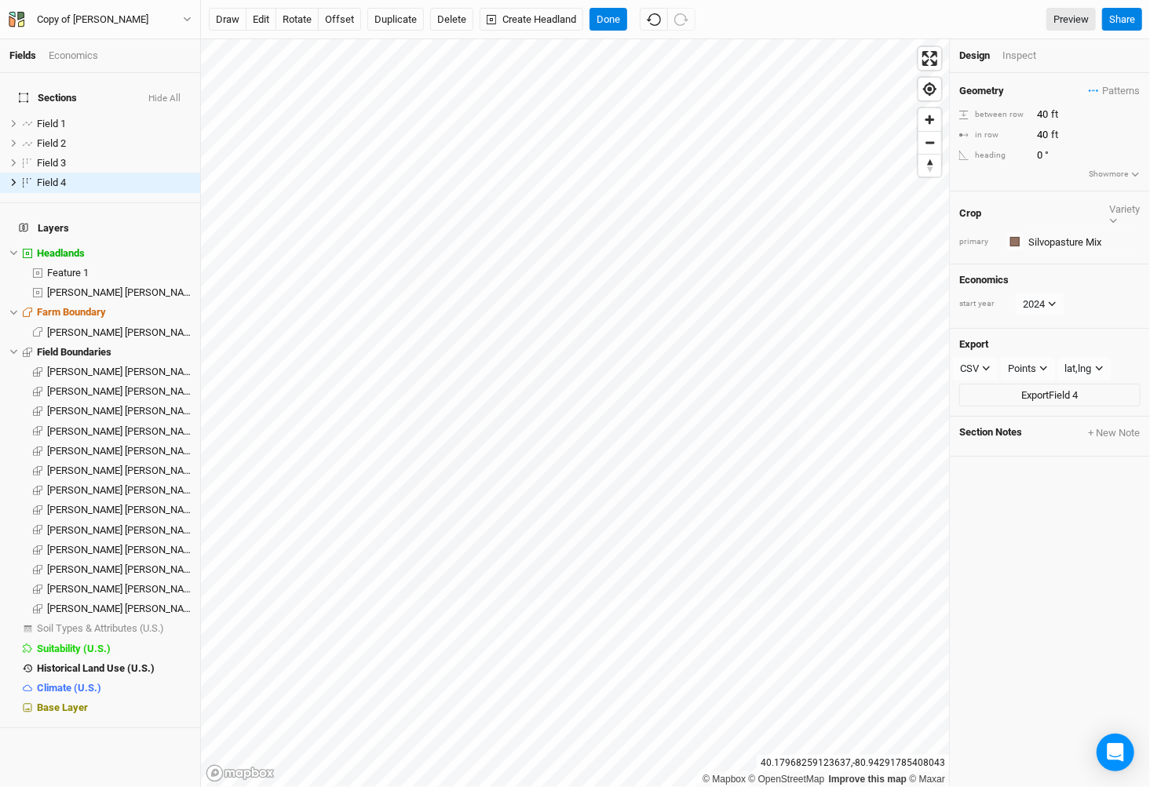
click at [75, 54] on div "Economics" at bounding box center [73, 56] width 49 height 14
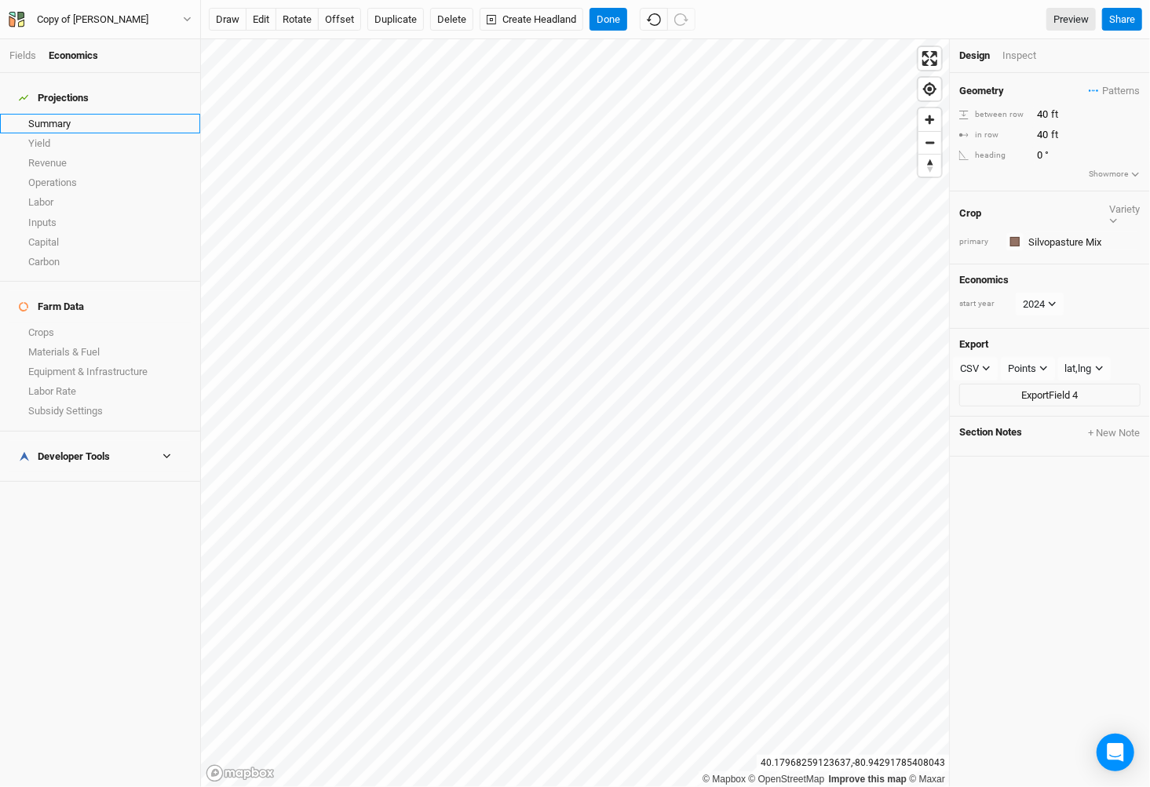
click at [64, 114] on link "Summary" at bounding box center [100, 124] width 200 height 20
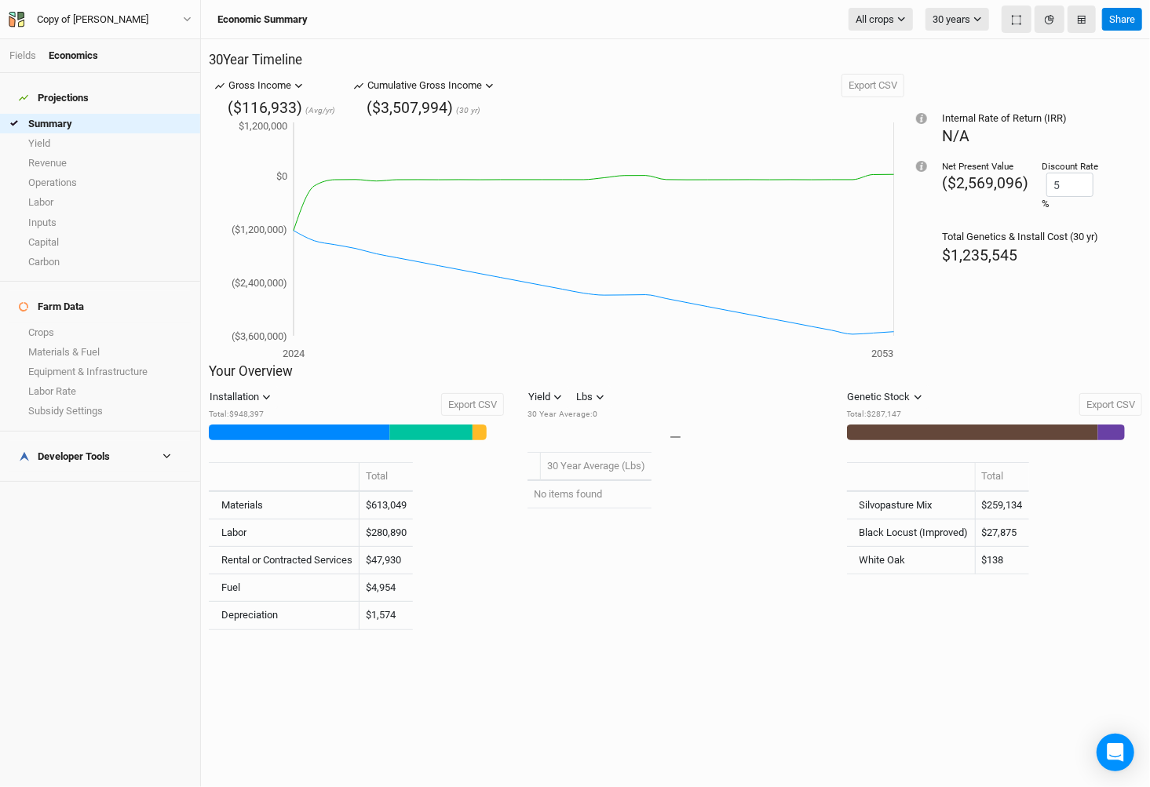
click at [2, 57] on div "Fields Economics" at bounding box center [100, 56] width 200 height 34
click at [39, 57] on li "Fields" at bounding box center [28, 56] width 39 height 14
click at [20, 52] on link "Fields" at bounding box center [22, 55] width 27 height 12
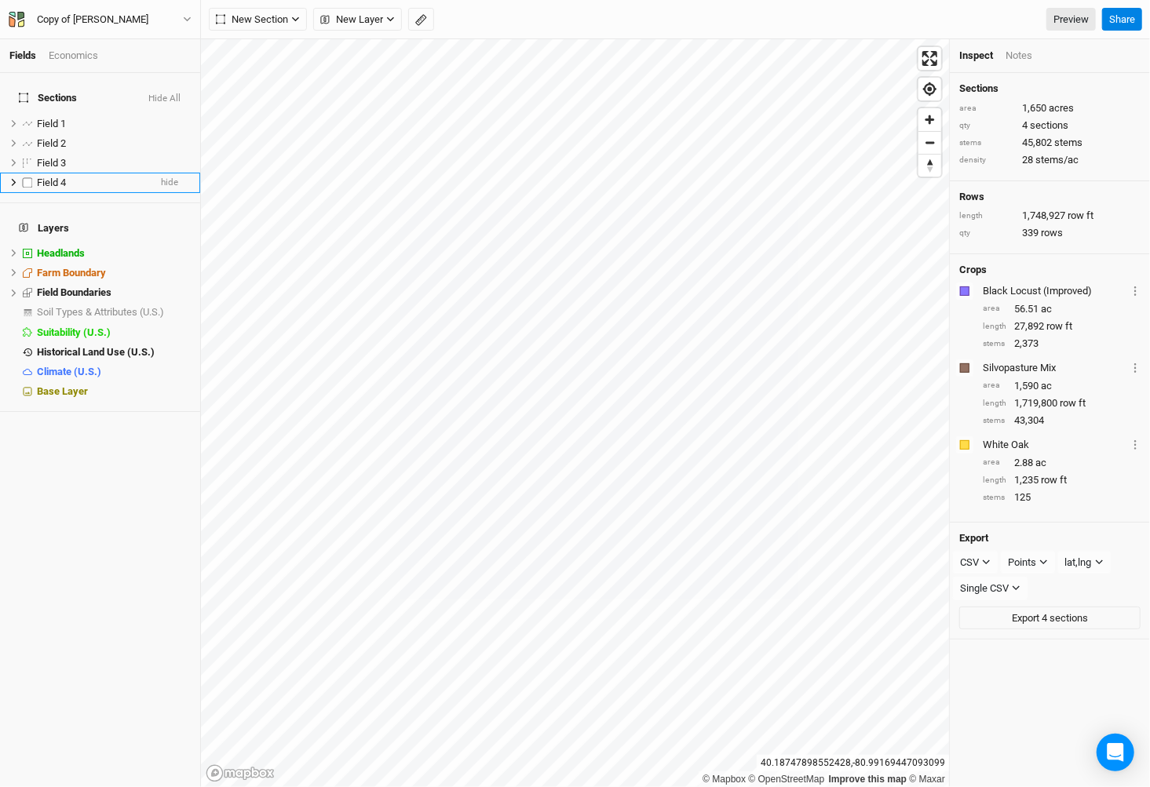
click at [50, 179] on li "Field 4 hide" at bounding box center [100, 183] width 200 height 20
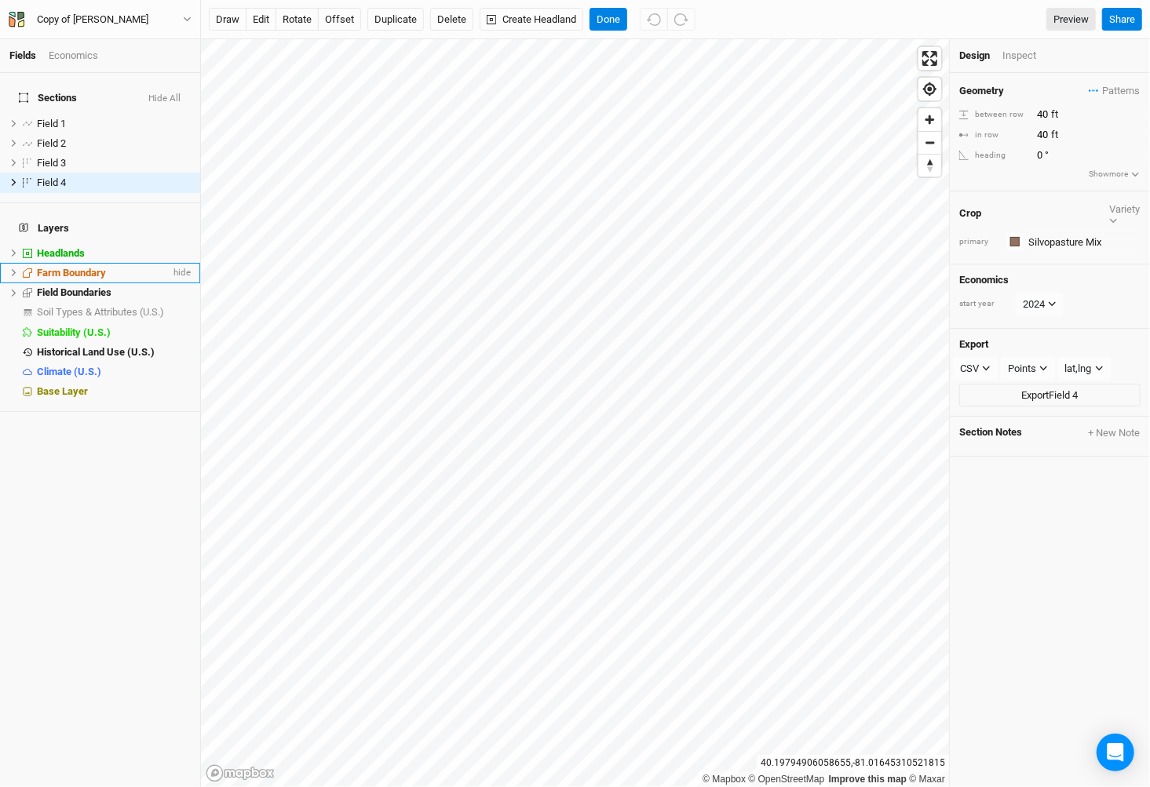
click at [86, 267] on span "Farm Boundary" at bounding box center [71, 273] width 69 height 12
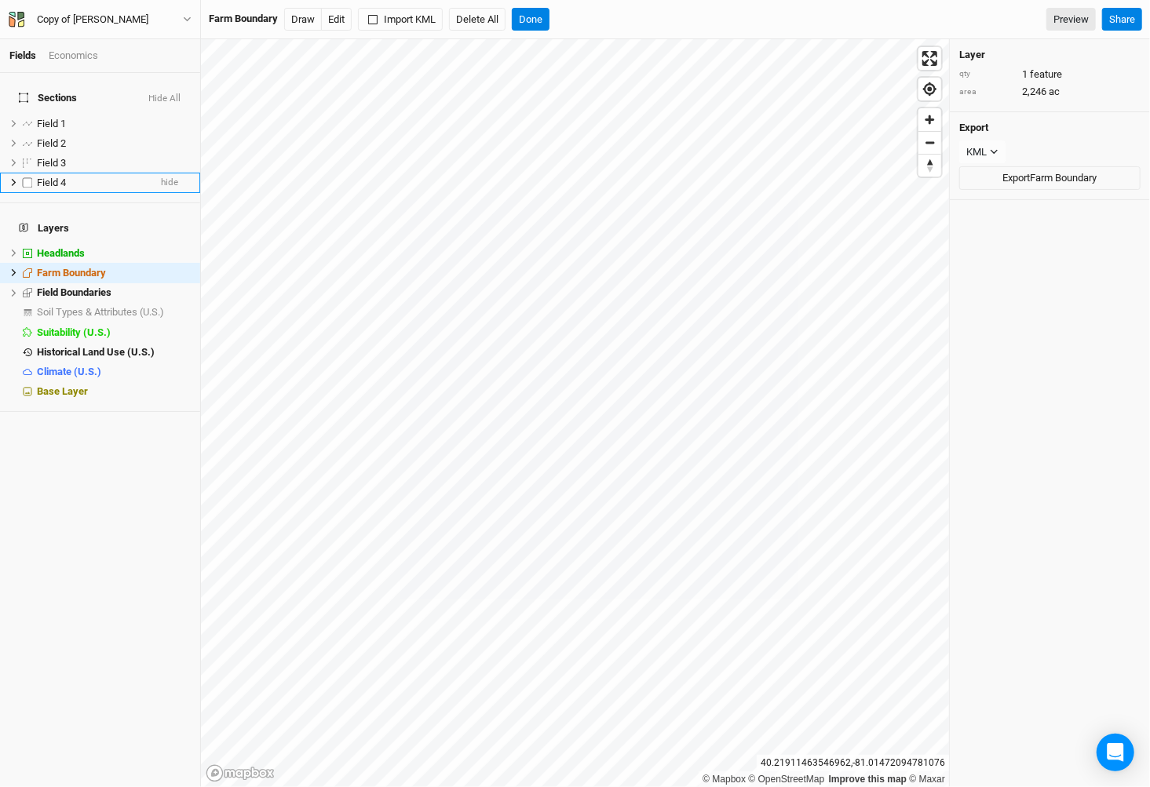
click at [65, 177] on span "Field 4" at bounding box center [51, 183] width 29 height 12
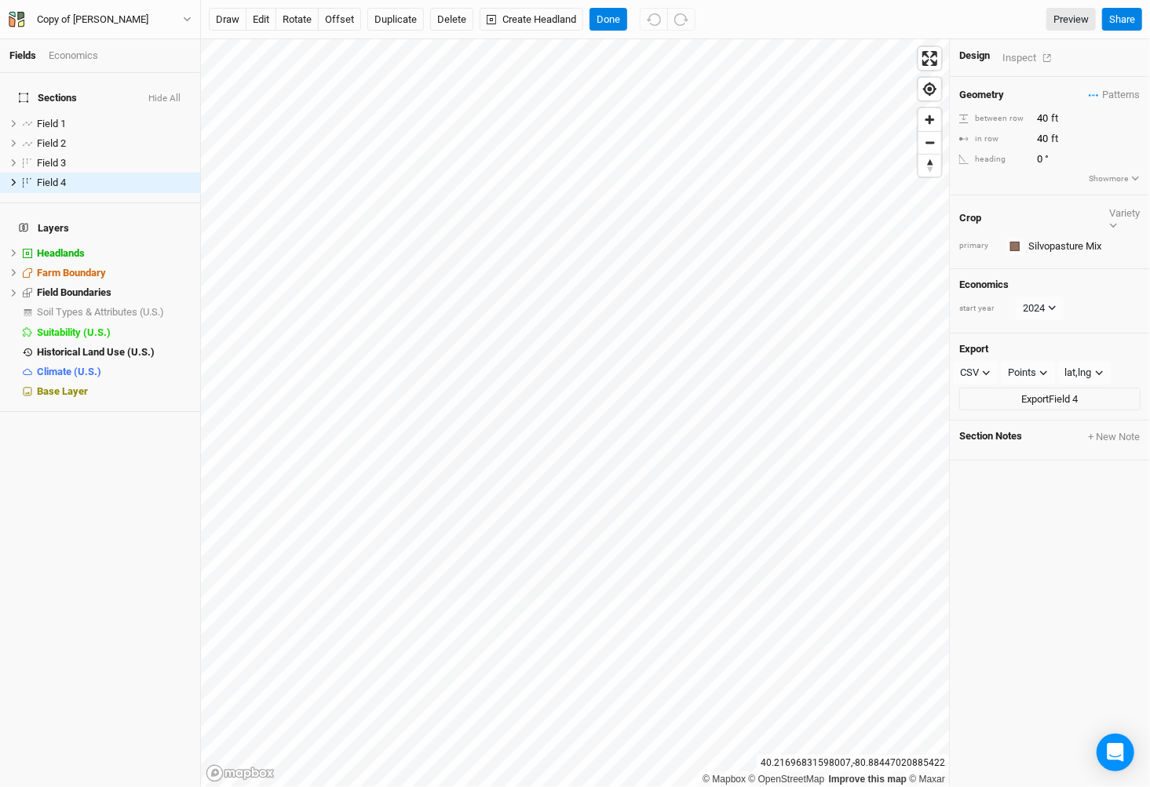
click at [1009, 62] on div "Inspect" at bounding box center [1031, 58] width 56 height 18
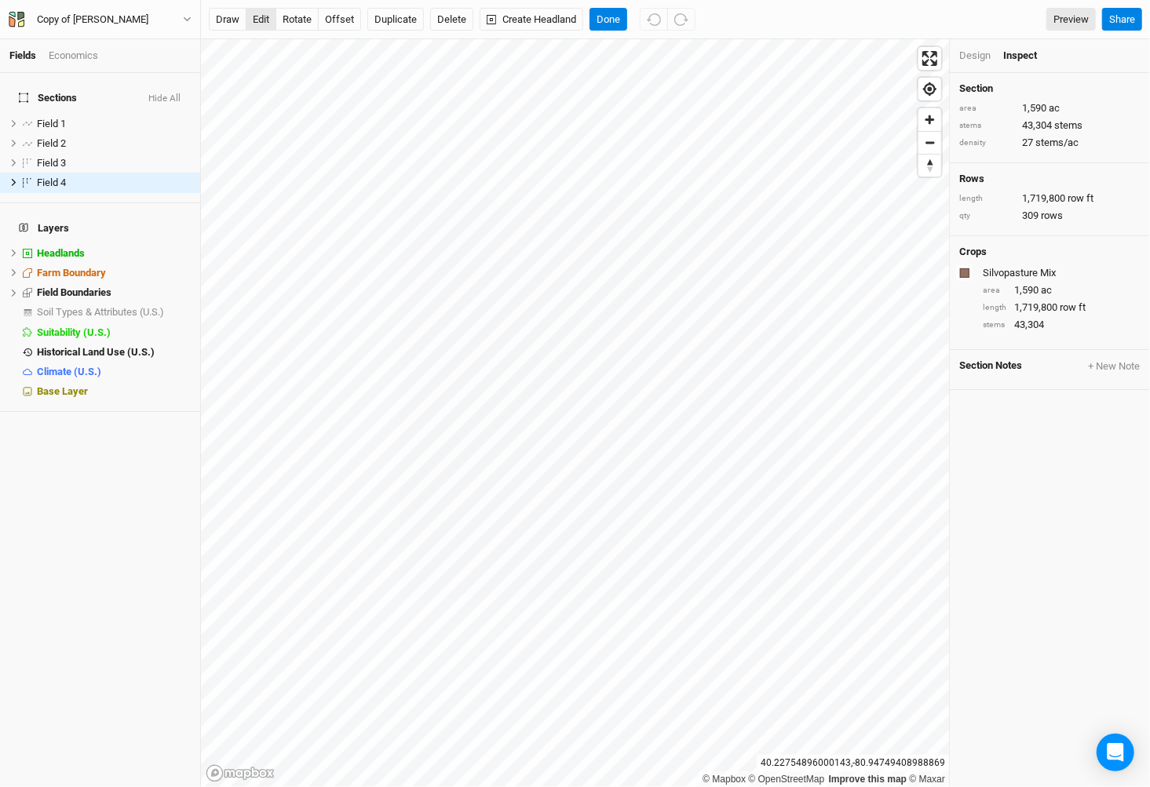
click at [266, 19] on button "edit" at bounding box center [261, 20] width 31 height 24
click at [611, 21] on button "Done" at bounding box center [609, 20] width 38 height 24
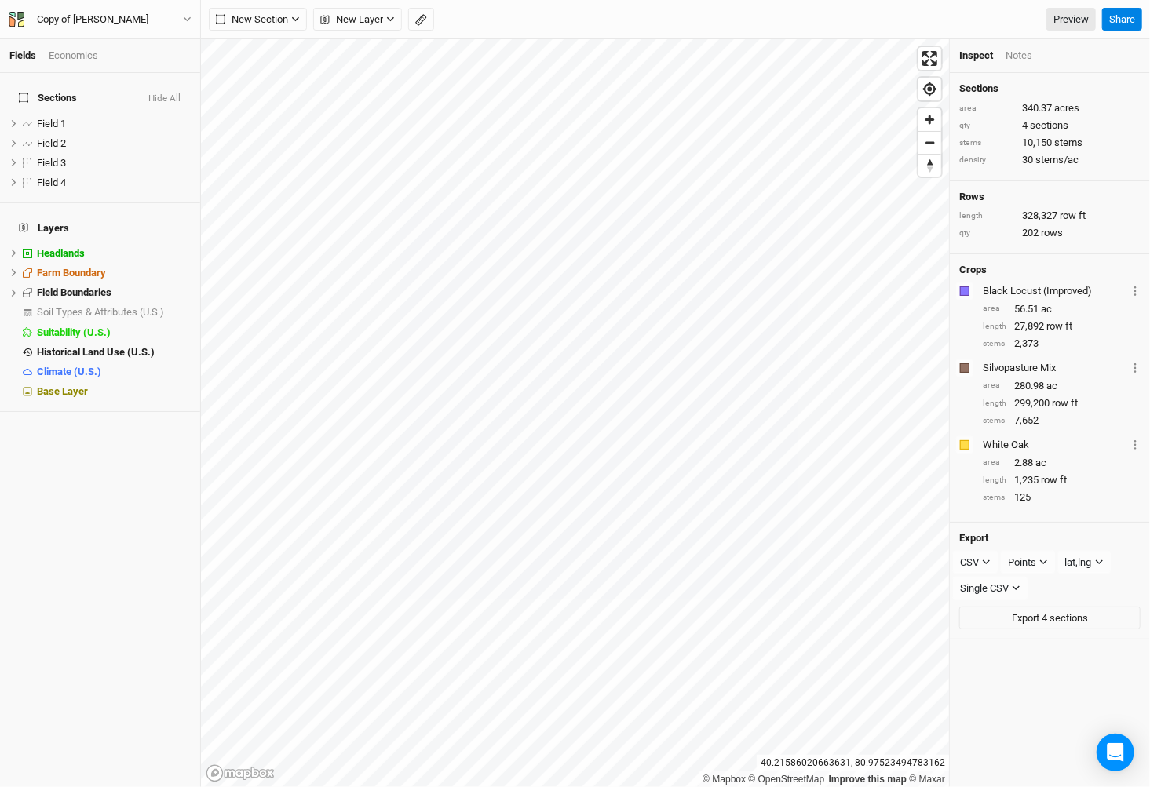
click at [86, 50] on div "Economics" at bounding box center [73, 56] width 49 height 14
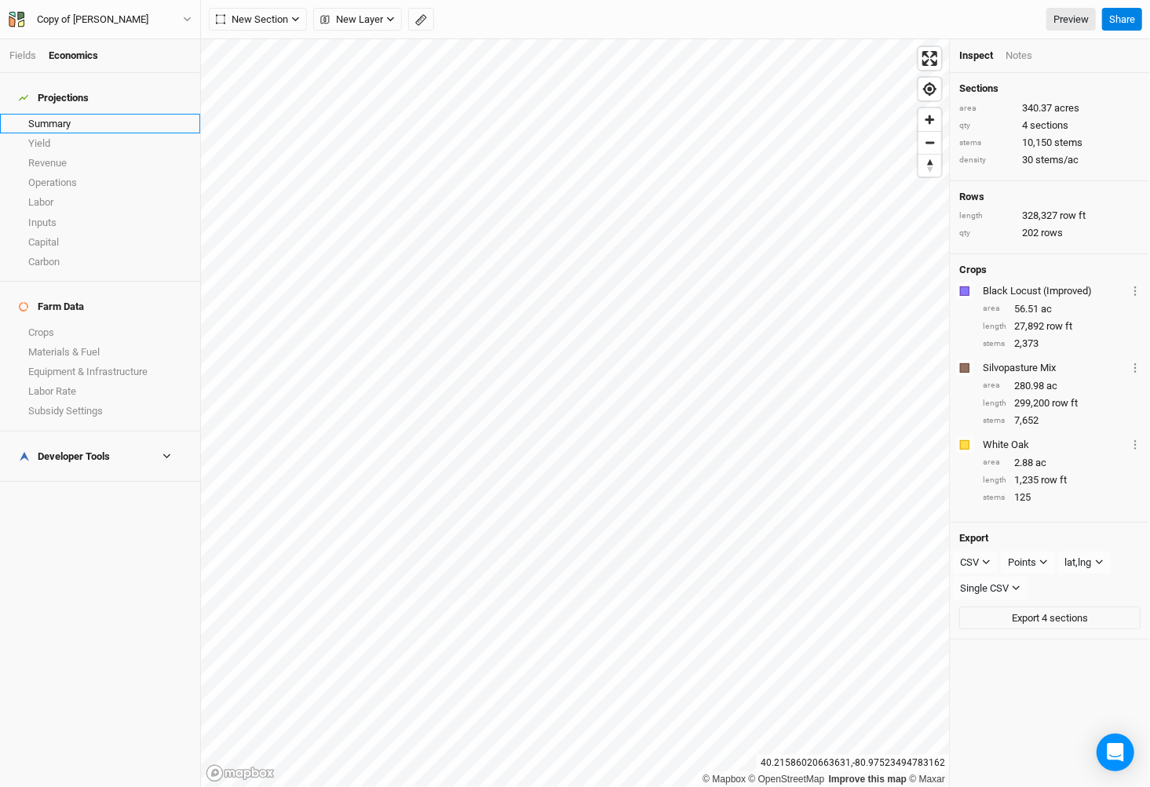
click at [75, 114] on link "Summary" at bounding box center [100, 124] width 200 height 20
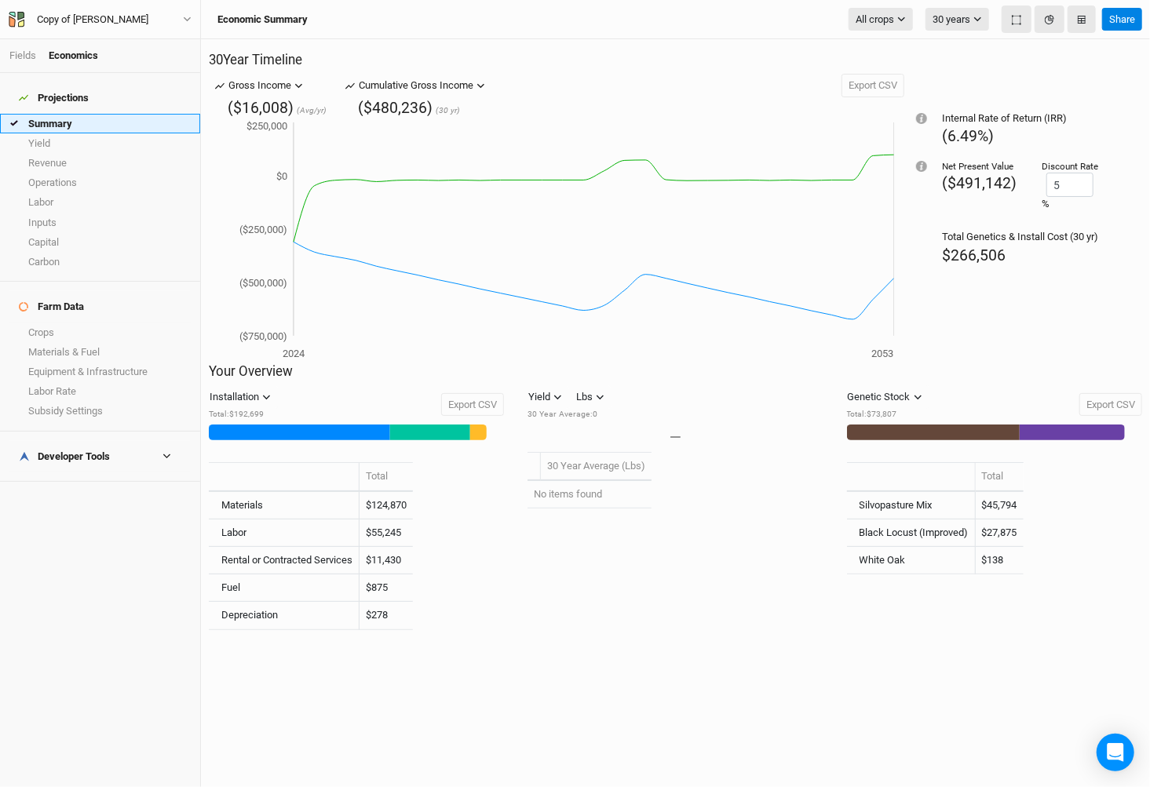
click at [179, 114] on link "Summary" at bounding box center [100, 124] width 200 height 20
